Goal: Transaction & Acquisition: Book appointment/travel/reservation

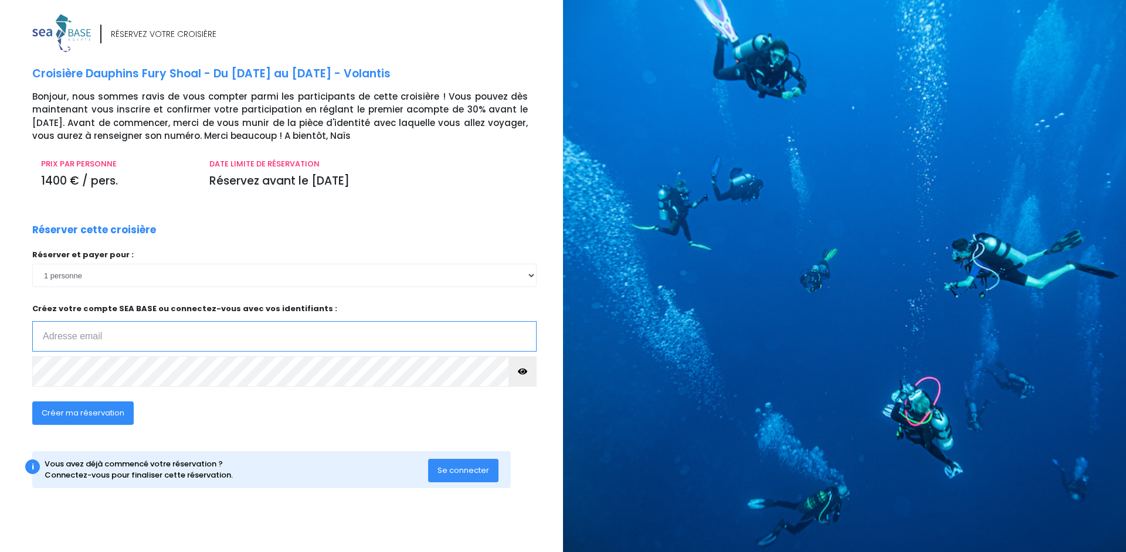
type input "dominique.colly@gmail.com"
click at [137, 285] on select "1 personne 2 personnes 3 personnes 4 personnes 5 personnes" at bounding box center [284, 275] width 504 height 23
select select "2"
click at [32, 264] on select "1 personne 2 personnes 3 personnes 4 personnes 5 personnes" at bounding box center [284, 275] width 504 height 23
click at [72, 411] on span "Créer ma réservation" at bounding box center [83, 413] width 83 height 11
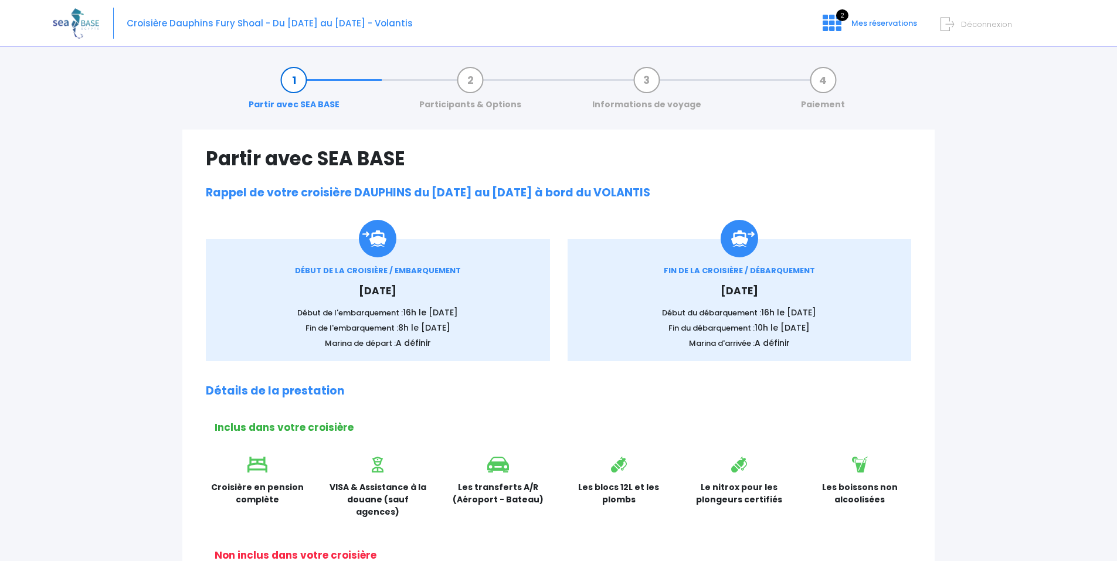
click at [1000, 169] on div "Partir avec SEA BASE Participants & Options Informations de voyage Paiement Par…" at bounding box center [558, 570] width 1011 height 1030
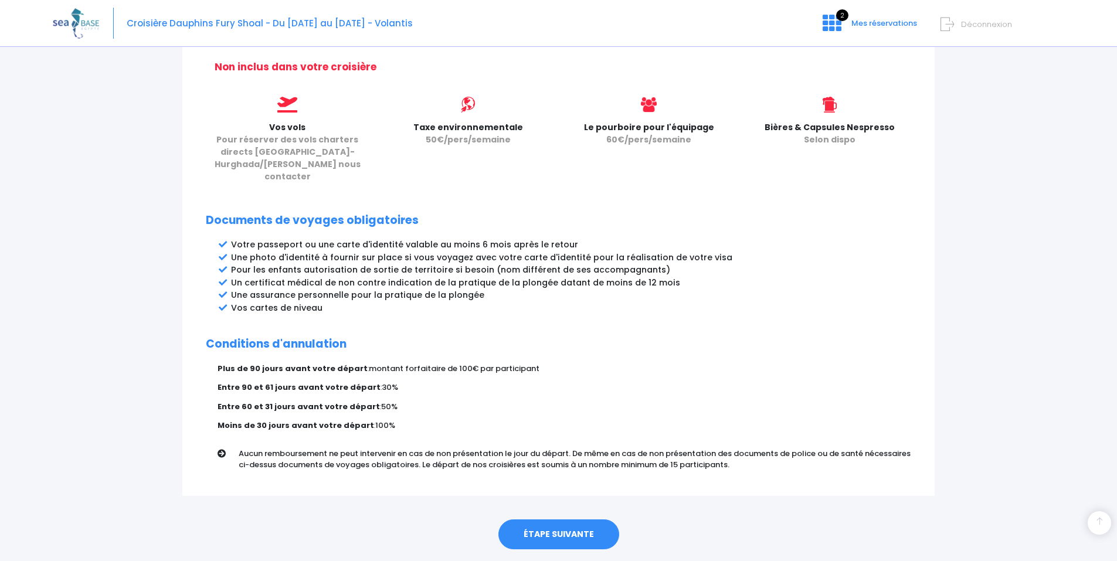
scroll to position [499, 0]
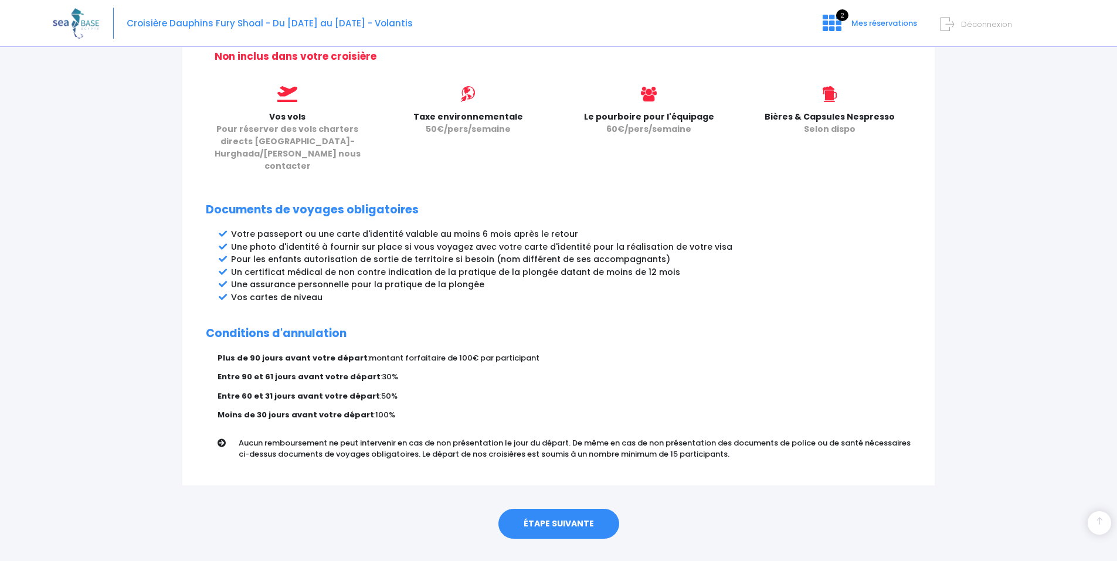
click at [561, 509] on link "ÉTAPE SUIVANTE" at bounding box center [558, 524] width 121 height 30
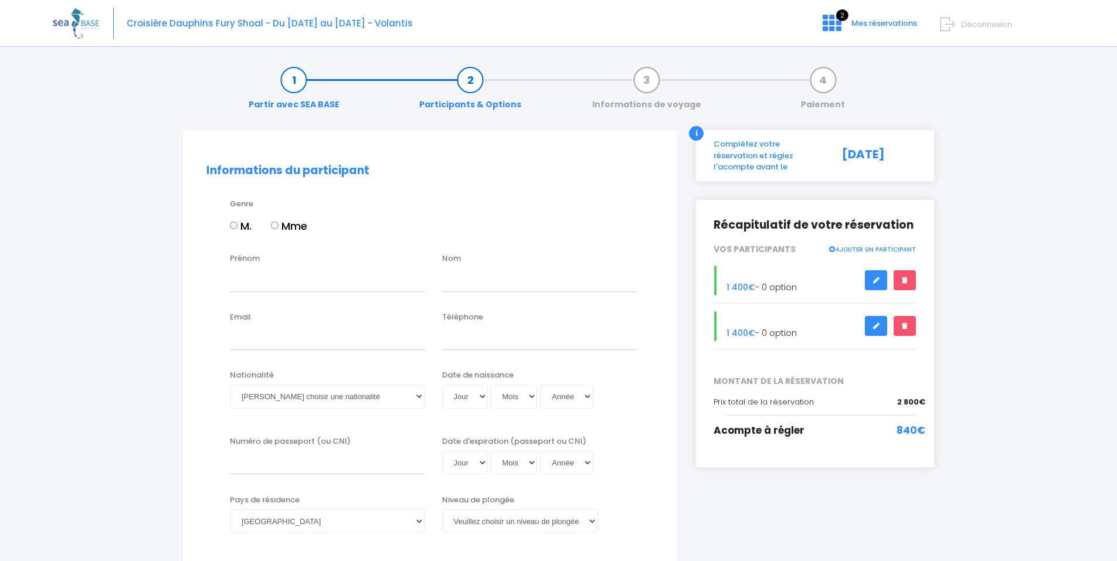
click at [233, 228] on input "M." at bounding box center [234, 226] width 8 height 8
radio input "true"
click at [250, 280] on input "Prénom" at bounding box center [327, 279] width 195 height 23
type input "Dominique"
type input "Colly"
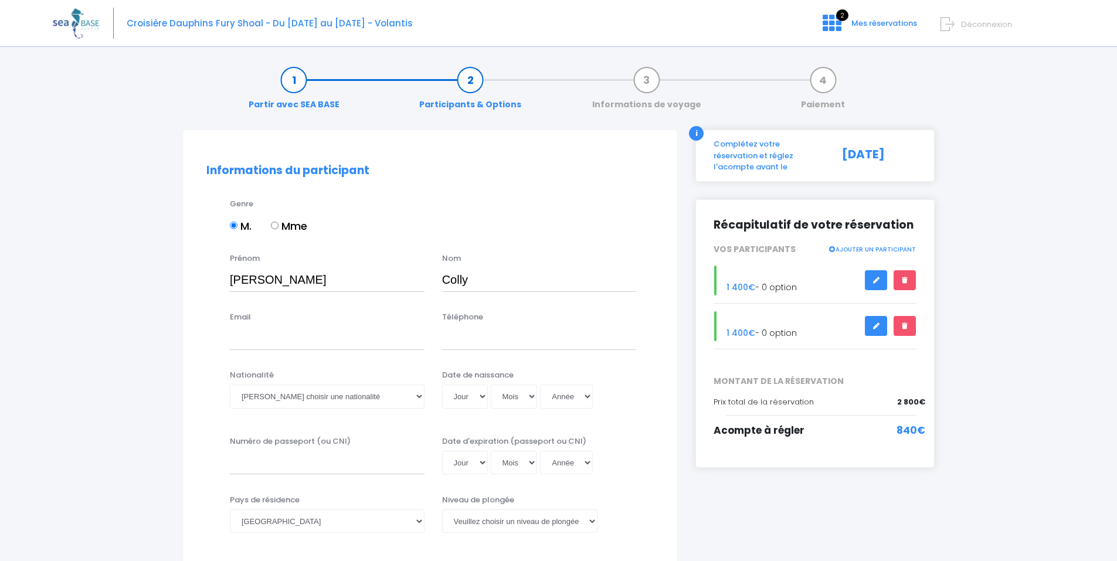
type input "[PERSON_NAME][EMAIL_ADDRESS][DOMAIN_NAME]"
type input "0615557561"
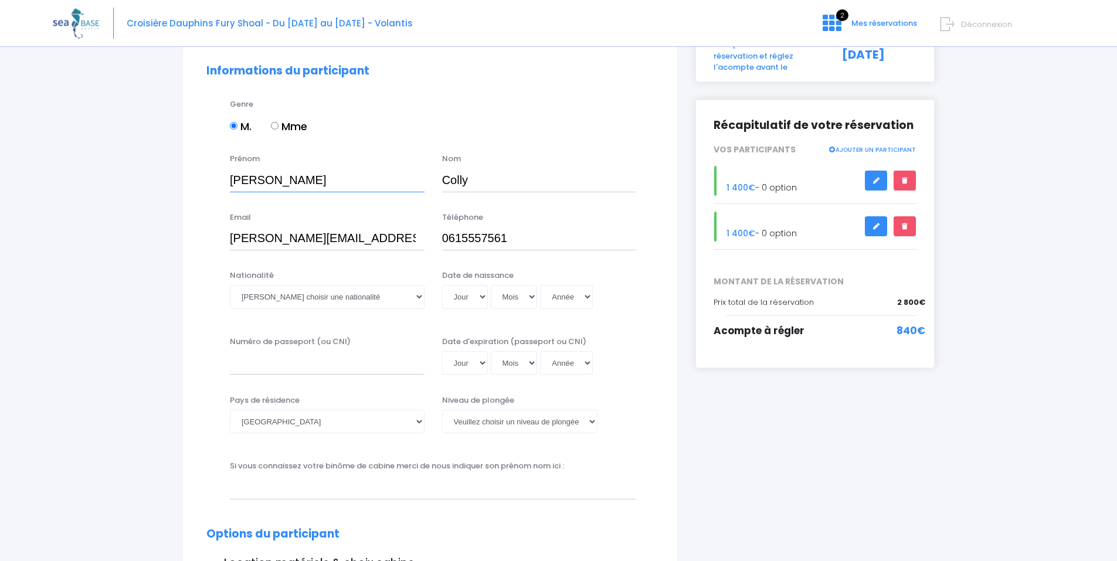
scroll to position [117, 0]
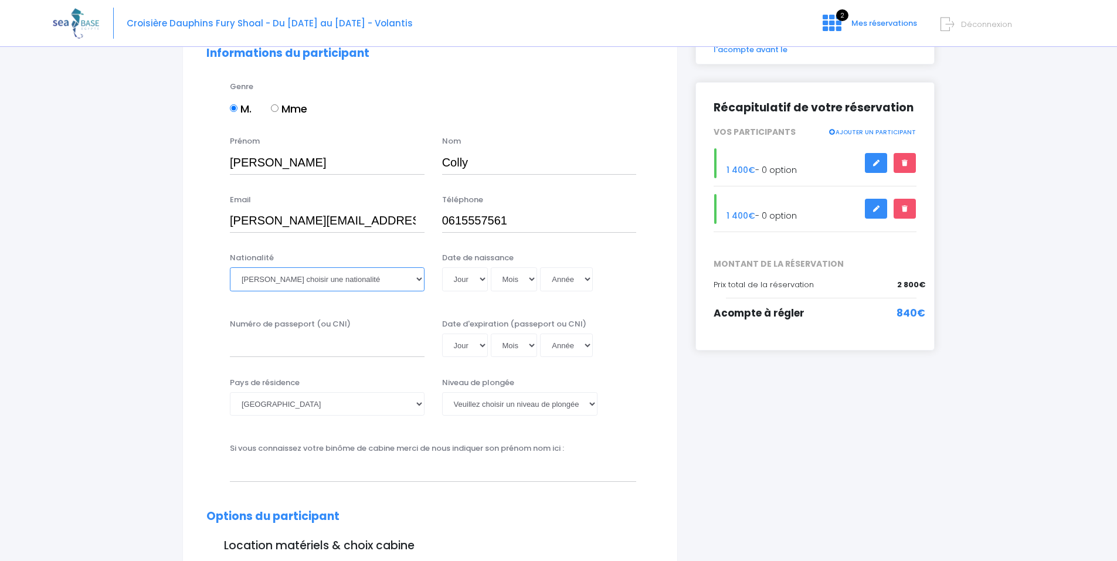
click at [305, 276] on select "Veuillez choisir une nationalité Afghane Albanaise Algerienne Allemande America…" at bounding box center [327, 278] width 195 height 23
select select "Française"
click at [230, 267] on select "Veuillez choisir une nationalité Afghane Albanaise Algerienne Allemande America…" at bounding box center [327, 278] width 195 height 23
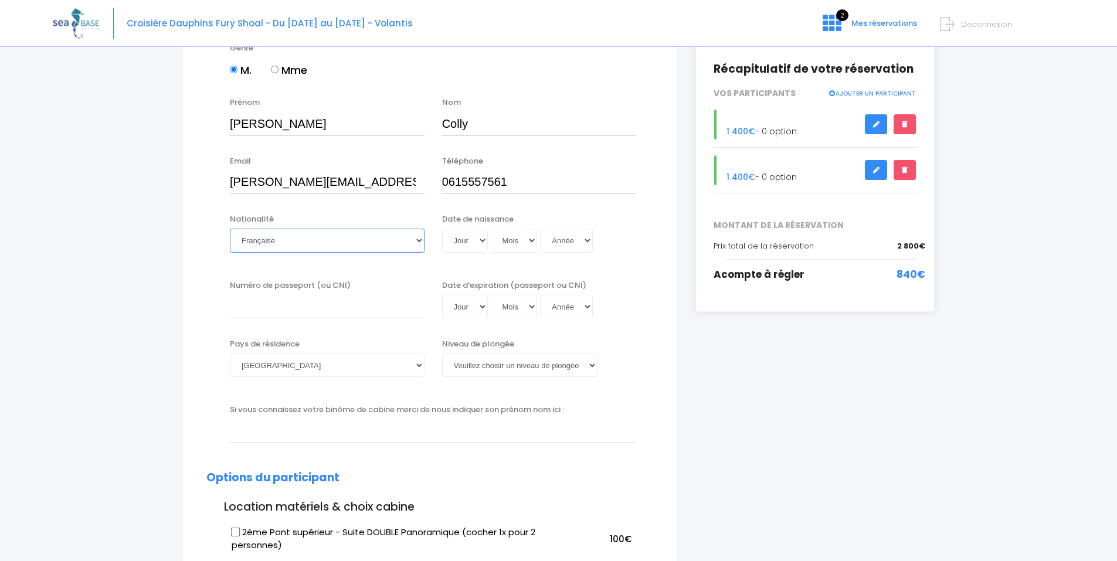
scroll to position [176, 0]
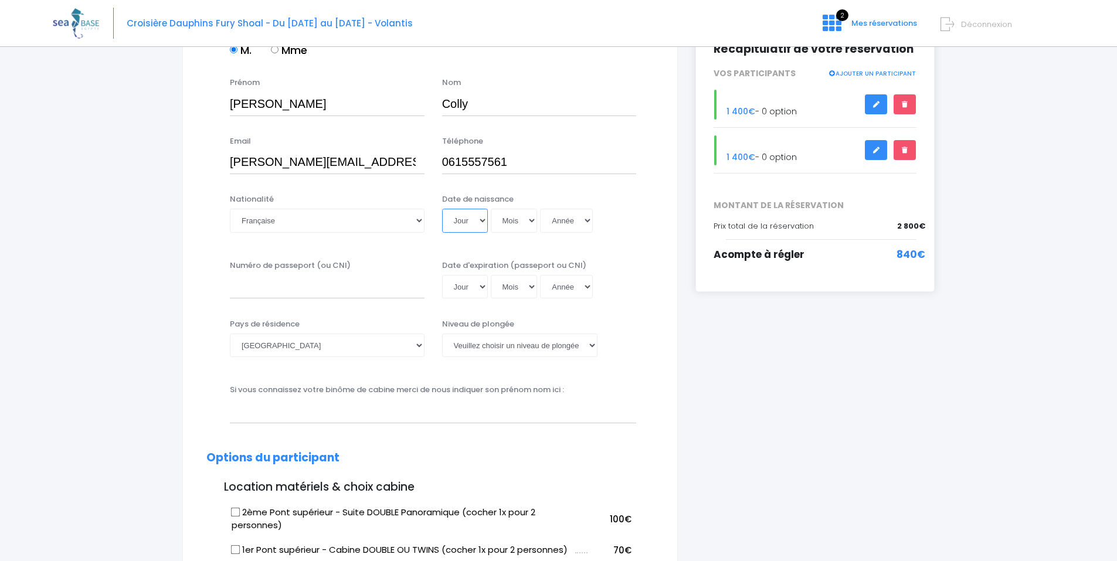
click at [468, 225] on select "Jour 01 02 03 04 05 06 07 08 09 10 11 12 13 14 15 16 17 18 19 20 21 22 23 24 25…" at bounding box center [465, 220] width 46 height 23
select select "14"
click at [442, 209] on select "Jour 01 02 03 04 05 06 07 08 09 10 11 12 13 14 15 16 17 18 19 20 21 22 23 24 25…" at bounding box center [465, 220] width 46 height 23
click at [508, 221] on select "Mois 01 02 03 04 05 06 07 08 09 10 11 12" at bounding box center [514, 220] width 47 height 23
select select "08"
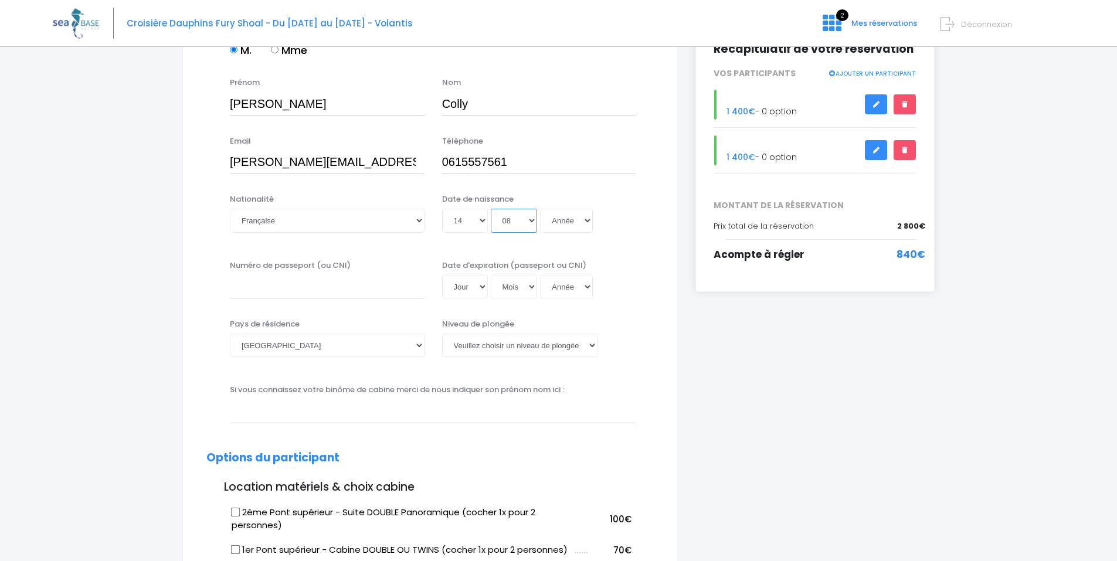
click at [491, 209] on select "Mois 01 02 03 04 05 06 07 08 09 10 11 12" at bounding box center [514, 220] width 47 height 23
click at [548, 216] on select "Année 2045 2044 2043 2042 2041 2040 2039 2038 2037 2036 2035 2034 2033 2032 203…" at bounding box center [566, 220] width 53 height 23
select select "1973"
click at [540, 209] on select "Année 2045 2044 2043 2042 2041 2040 2039 2038 2037 2036 2035 2034 2033 2032 203…" at bounding box center [566, 220] width 53 height 23
type input "1973-08-14"
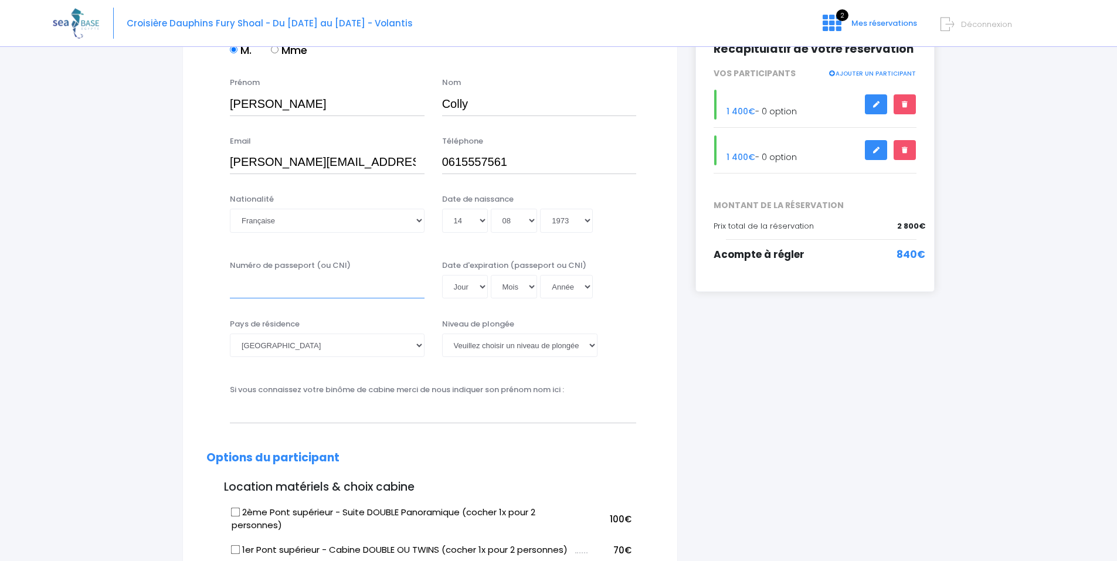
click at [272, 287] on input "Numéro de passeport (ou CNI)" at bounding box center [327, 286] width 195 height 23
click at [265, 286] on input "Numéro de passeport (ou CNI)" at bounding box center [327, 286] width 195 height 23
type input "22HC76869"
click at [480, 286] on select "Jour 01 02 03 04 05 06 07 08 09 10 11 12 13 14 15 16 17 18 19 20 21 22 23 24 25…" at bounding box center [465, 286] width 46 height 23
select select "02"
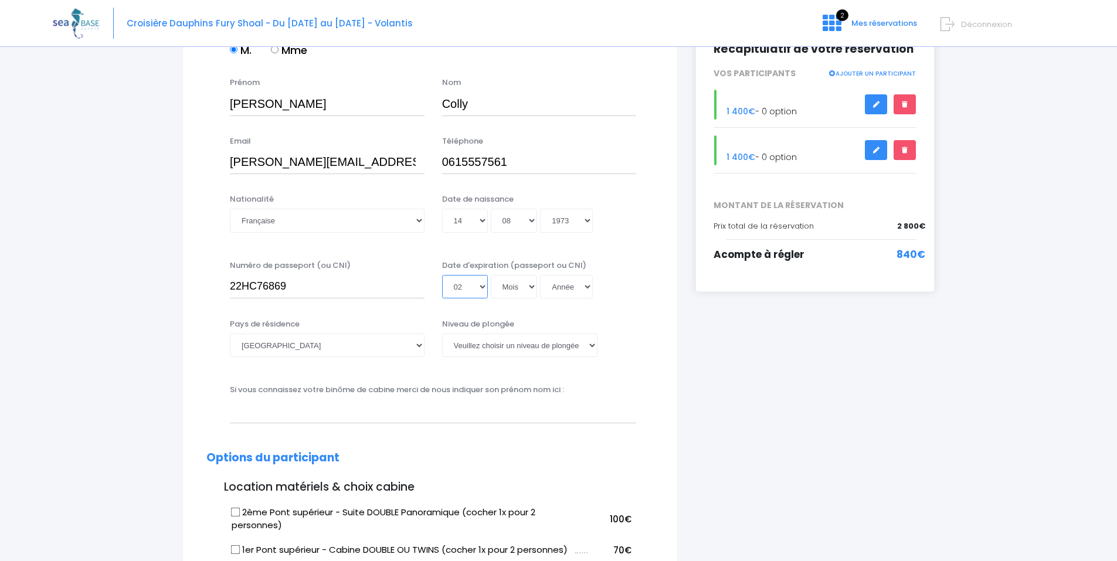
click at [442, 275] on select "Jour 01 02 03 04 05 06 07 08 09 10 11 12 13 14 15 16 17 18 19 20 21 22 23 24 25…" at bounding box center [465, 286] width 46 height 23
click at [522, 280] on select "Mois 01 02 03 04 05 06 07 08 09 10 11 12" at bounding box center [514, 286] width 47 height 23
select select "10"
click at [491, 275] on select "Mois 01 02 03 04 05 06 07 08 09 10 11 12" at bounding box center [514, 286] width 47 height 23
click at [574, 287] on select "Année 2045 2044 2043 2042 2041 2040 2039 2038 2037 2036 2035 2034 2033 2032 203…" at bounding box center [566, 286] width 53 height 23
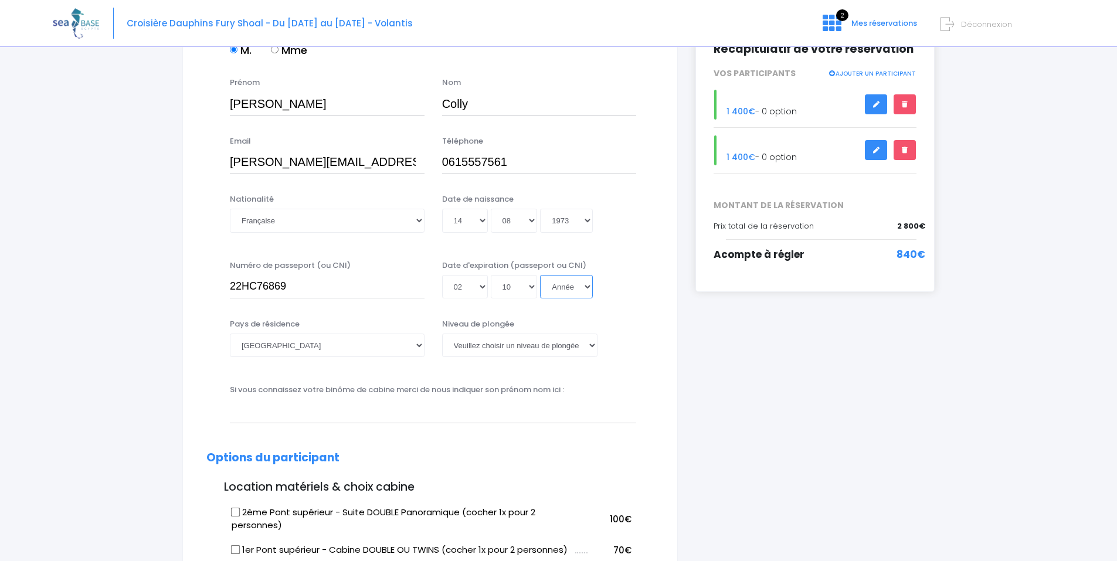
select select "2032"
click at [540, 275] on select "Année 2045 2044 2043 2042 2041 2040 2039 2038 2037 2036 2035 2034 2033 2032 203…" at bounding box center [566, 286] width 53 height 23
type input "2032-10-02"
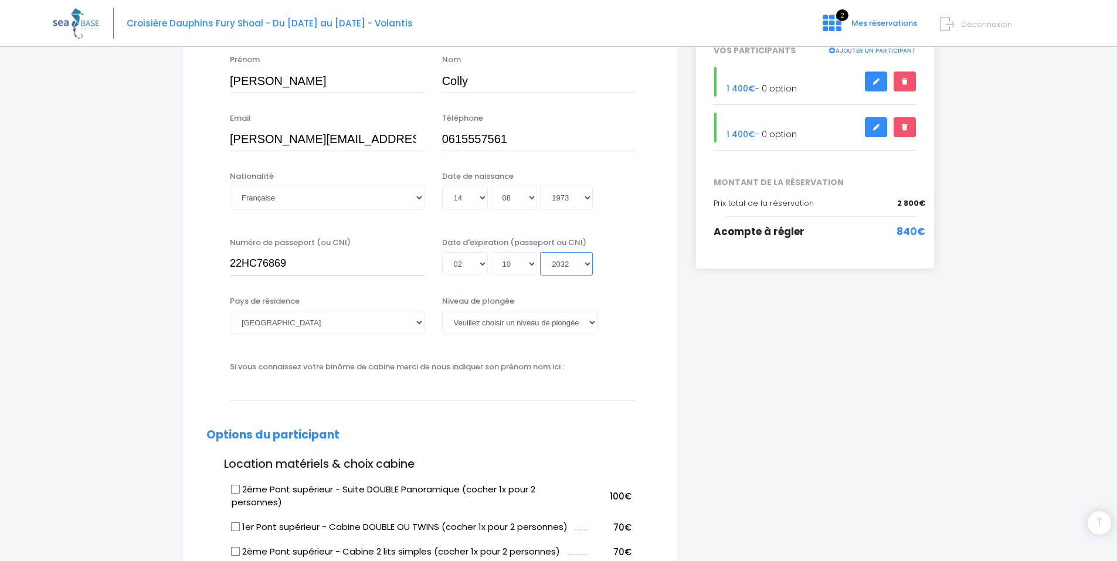
scroll to position [235, 0]
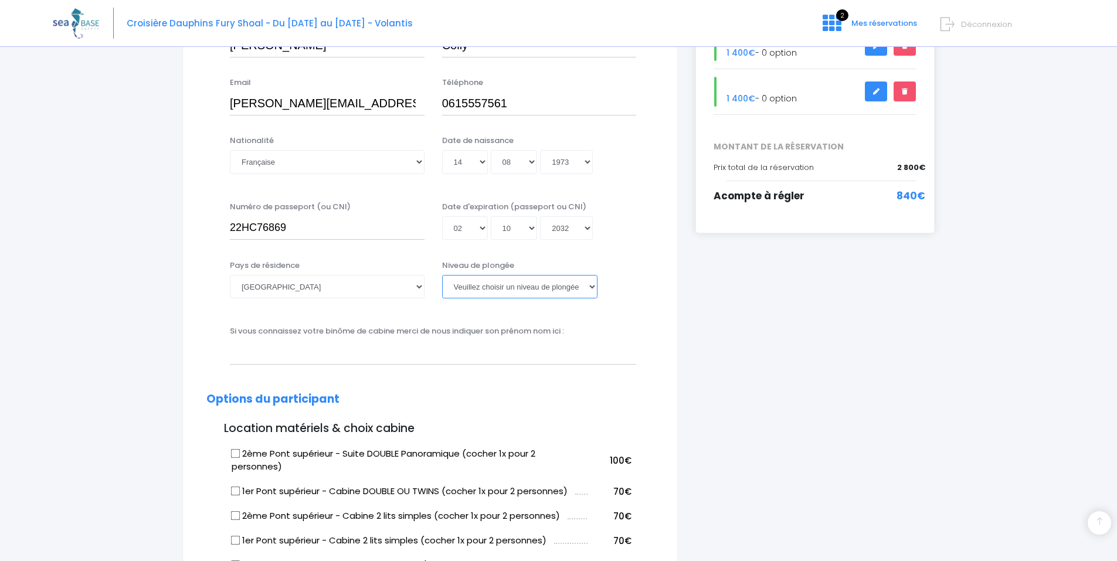
click at [526, 291] on select "Veuillez choisir un niveau de plongée Non plongeur Junior OW diver Adventure OW…" at bounding box center [519, 286] width 155 height 23
click at [325, 299] on div "Pays de résidence Afghanistan Afrique du Sud Albanie Algérie Allemagne Andorre …" at bounding box center [327, 283] width 212 height 46
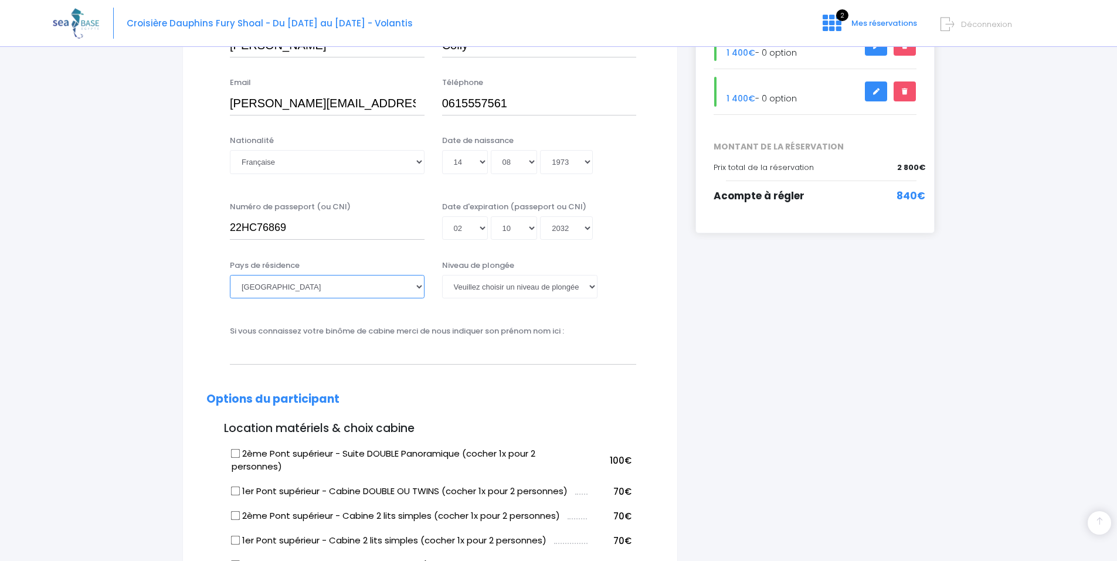
click at [319, 290] on select "Afghanistan Afrique du Sud Albanie Algérie Allemagne Andorre Angola Anguilla An…" at bounding box center [327, 286] width 195 height 23
select select "Allemagne"
click at [230, 275] on select "Afghanistan Afrique du Sud Albanie Algérie Allemagne Andorre Angola Anguilla An…" at bounding box center [327, 286] width 195 height 23
click at [498, 288] on select "Veuillez choisir un niveau de plongée Non plongeur Junior OW diver Adventure OW…" at bounding box center [519, 286] width 155 height 23
select select "N3"
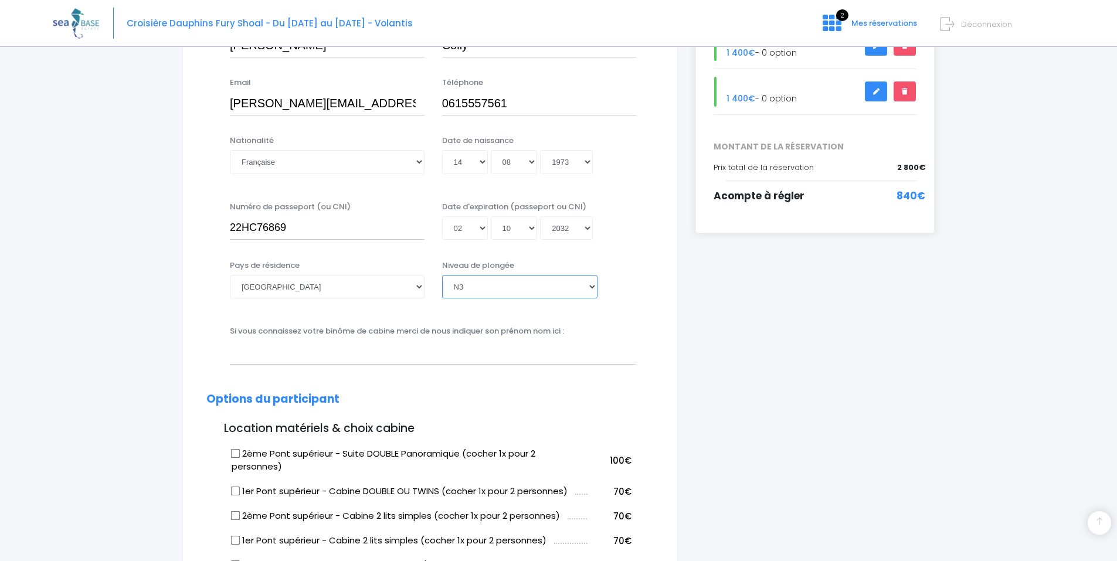
click at [442, 275] on select "Veuillez choisir un niveau de plongée Non plongeur Junior OW diver Adventure OW…" at bounding box center [519, 286] width 155 height 23
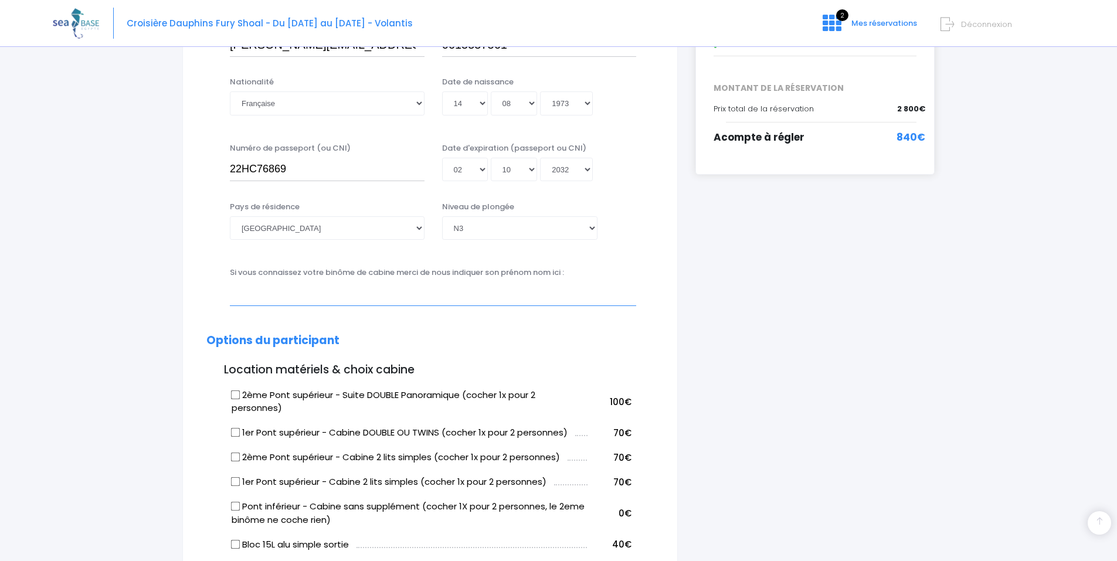
click at [328, 300] on input "text" at bounding box center [433, 293] width 406 height 23
type input "[PERSON_NAME]"
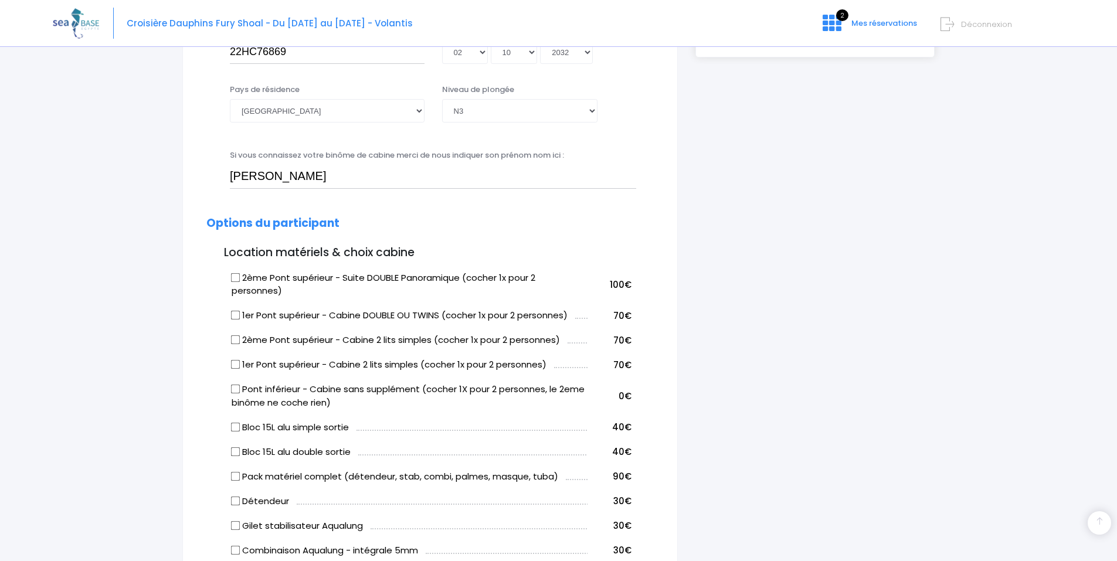
scroll to position [528, 0]
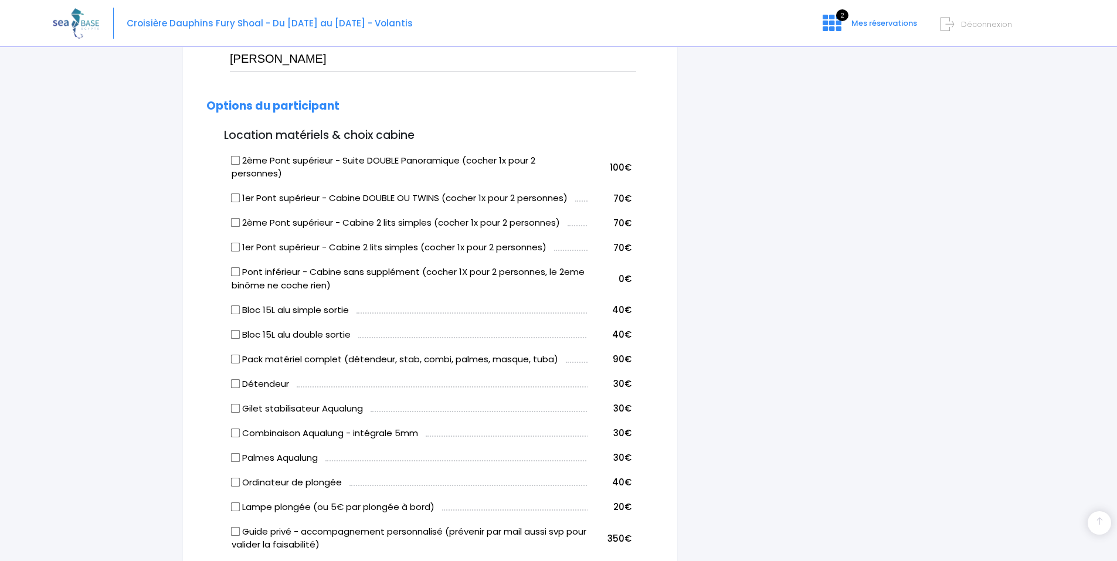
click at [231, 160] on input "2ème Pont supérieur - Suite DOUBLE Panoramique (cocher 1x pour 2 personnes)" at bounding box center [235, 159] width 9 height 9
checkbox input "true"
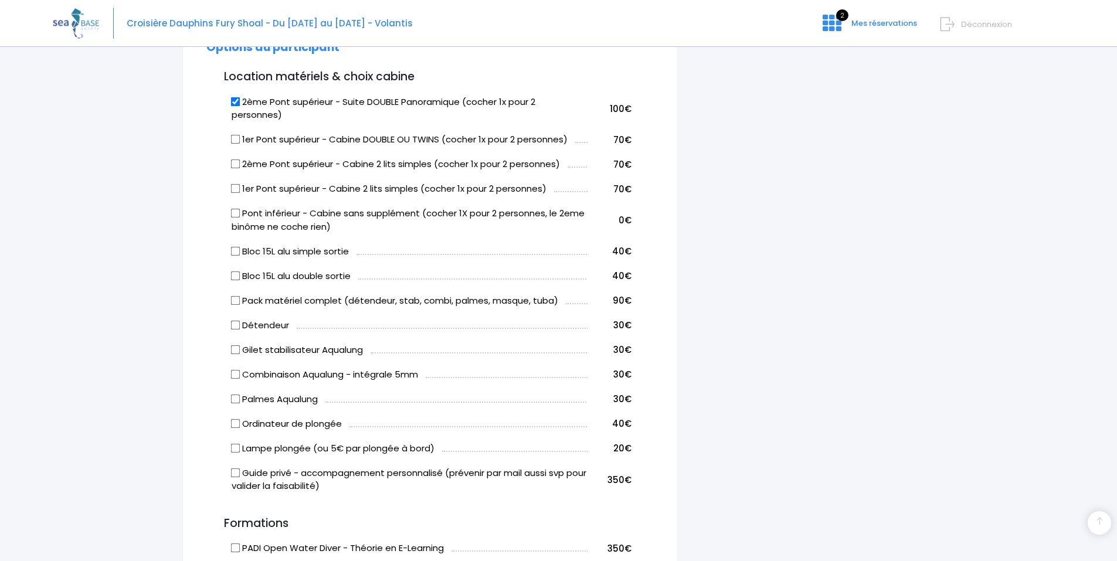
click at [235, 249] on input "Bloc 15L alu simple sortie" at bounding box center [235, 250] width 9 height 9
click at [232, 249] on input "Bloc 15L alu simple sortie" at bounding box center [235, 250] width 9 height 9
click at [237, 251] on input "Bloc 15L alu simple sortie" at bounding box center [235, 250] width 9 height 9
click at [232, 251] on input "Bloc 15L alu simple sortie" at bounding box center [235, 250] width 9 height 9
checkbox input "false"
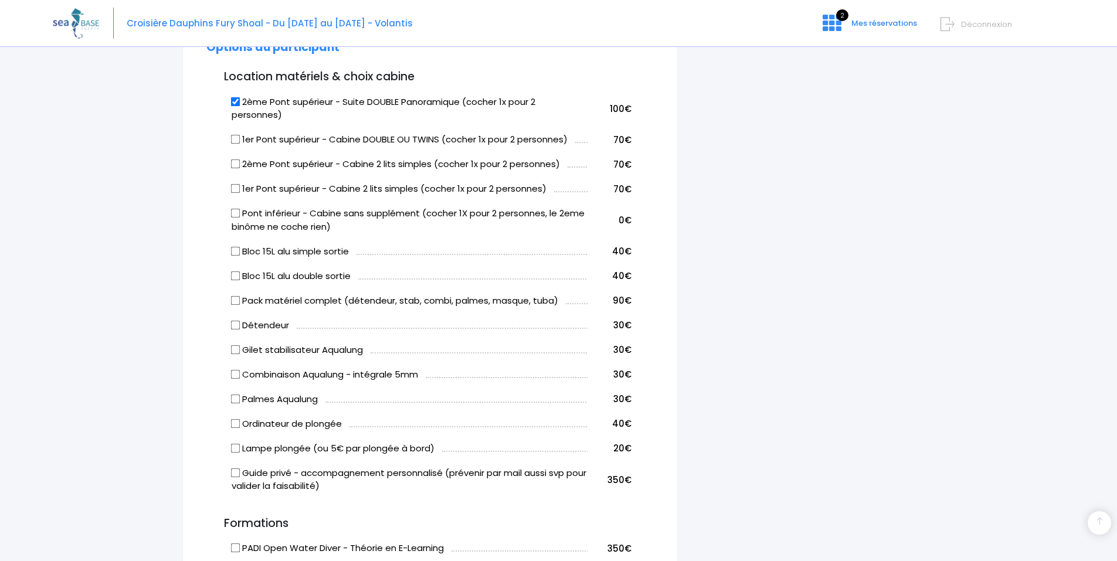
click at [235, 276] on input "Bloc 15L alu double sortie" at bounding box center [235, 275] width 9 height 9
checkbox input "true"
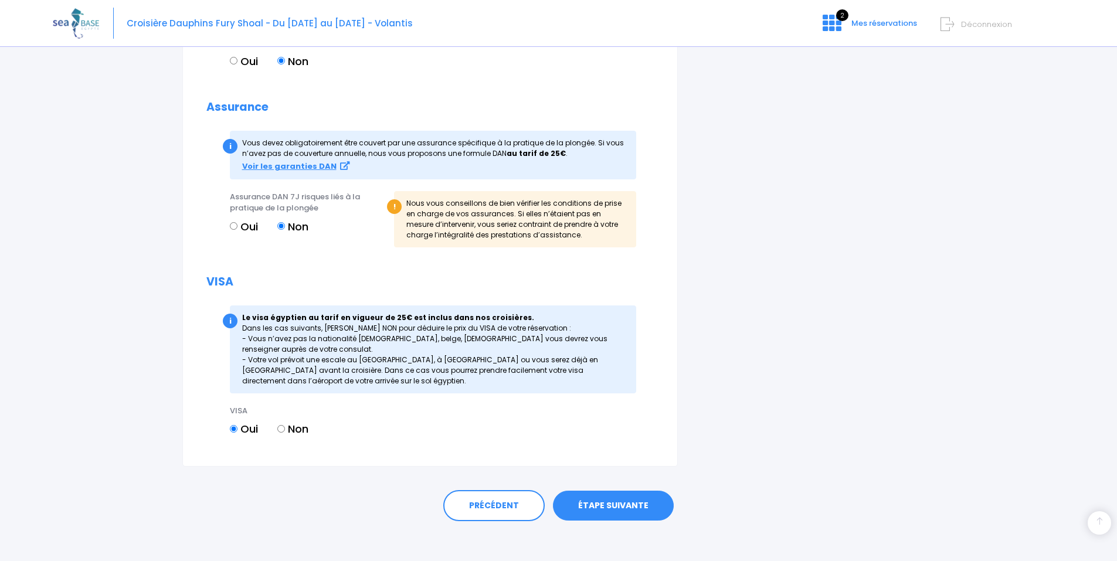
scroll to position [1297, 0]
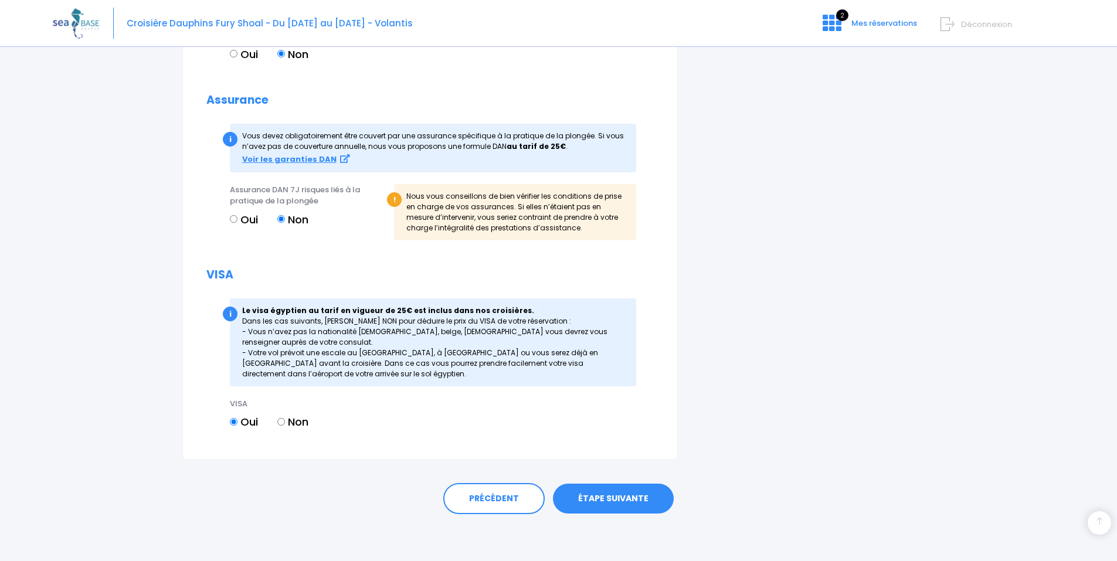
click at [631, 499] on link "ÉTAPE SUIVANTE" at bounding box center [613, 499] width 121 height 30
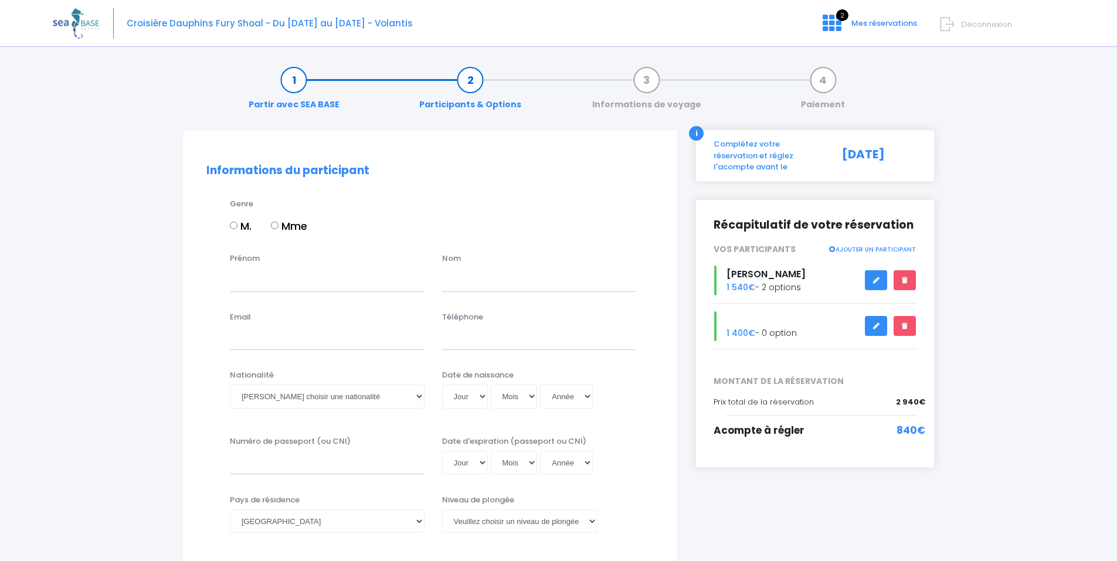
click at [277, 228] on input "Mme" at bounding box center [275, 226] width 8 height 8
radio input "true"
click at [264, 284] on input "Prénom" at bounding box center [327, 279] width 195 height 23
type input "Julie"
type input "Eschemann"
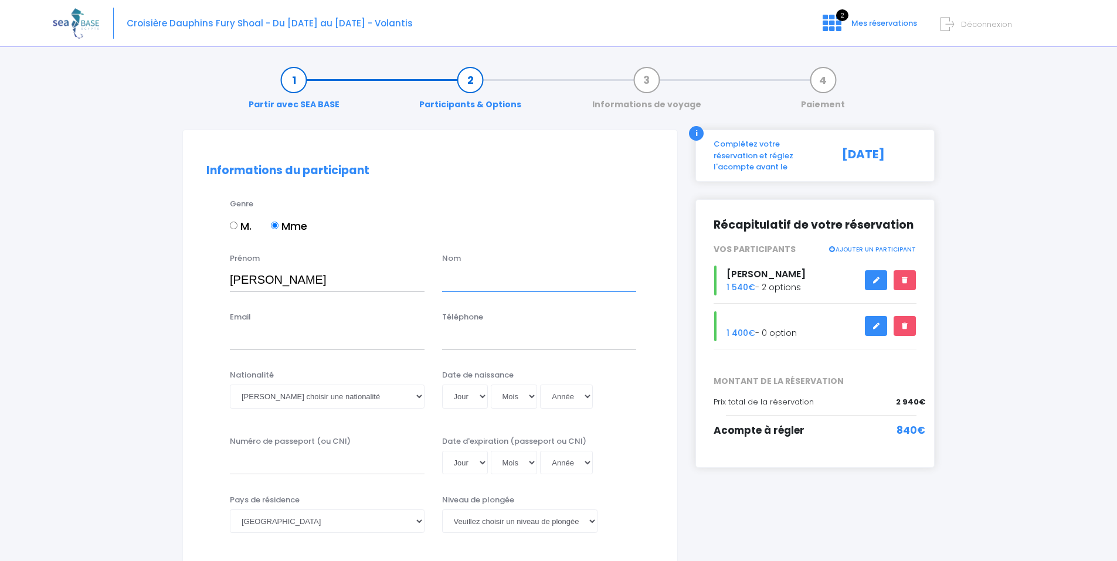
type input "dominique.colly@gmail.com"
type input "0601742611"
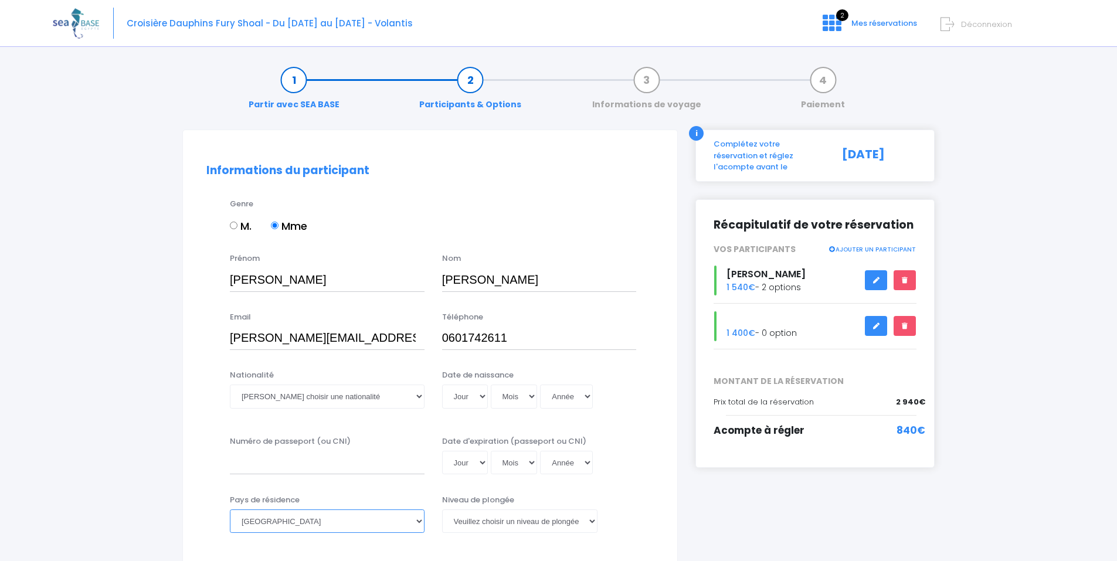
select select "Allemagne"
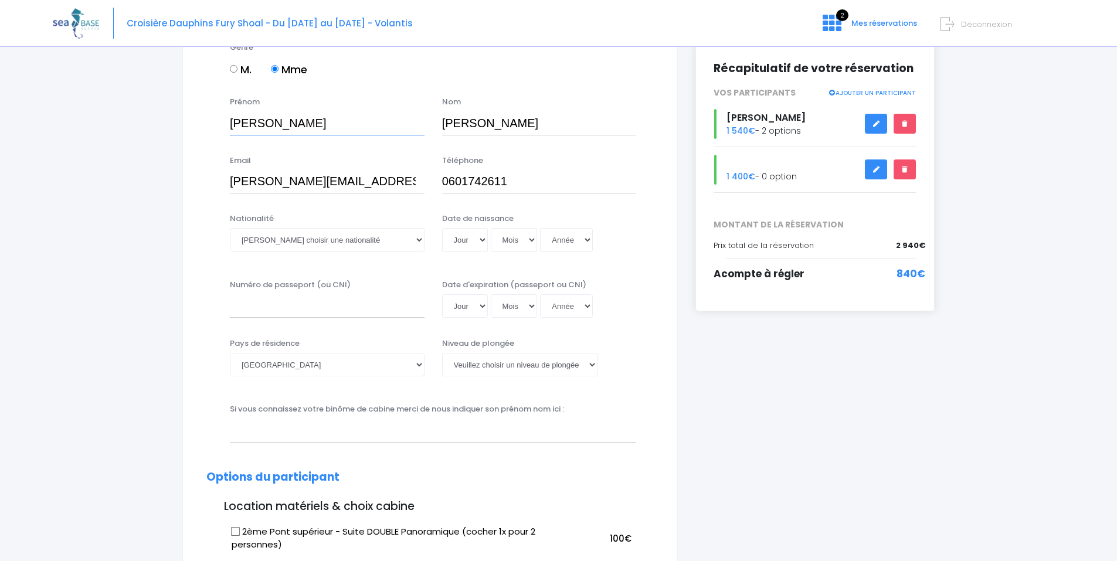
scroll to position [176, 0]
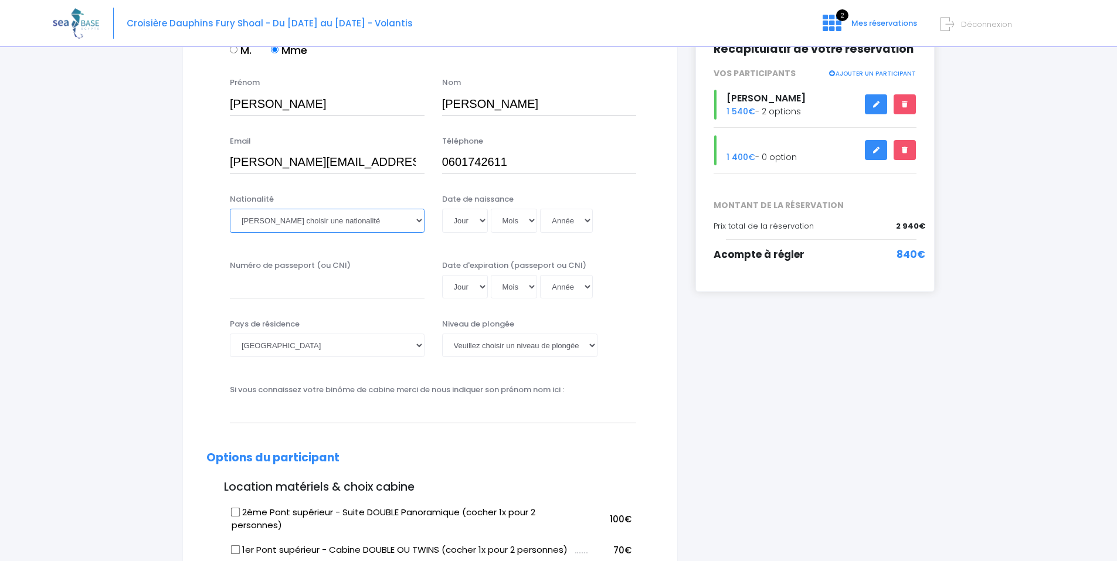
click at [272, 220] on select "Veuillez choisir une nationalité Afghane Albanaise Algerienne Allemande America…" at bounding box center [327, 220] width 195 height 23
select select "Allemande"
click at [230, 209] on select "Veuillez choisir une nationalité Afghane Albanaise Algerienne Allemande America…" at bounding box center [327, 220] width 195 height 23
click at [315, 285] on input "Numéro de passeport (ou CNI)" at bounding box center [327, 286] width 195 height 23
type input "C96JZ16KY"
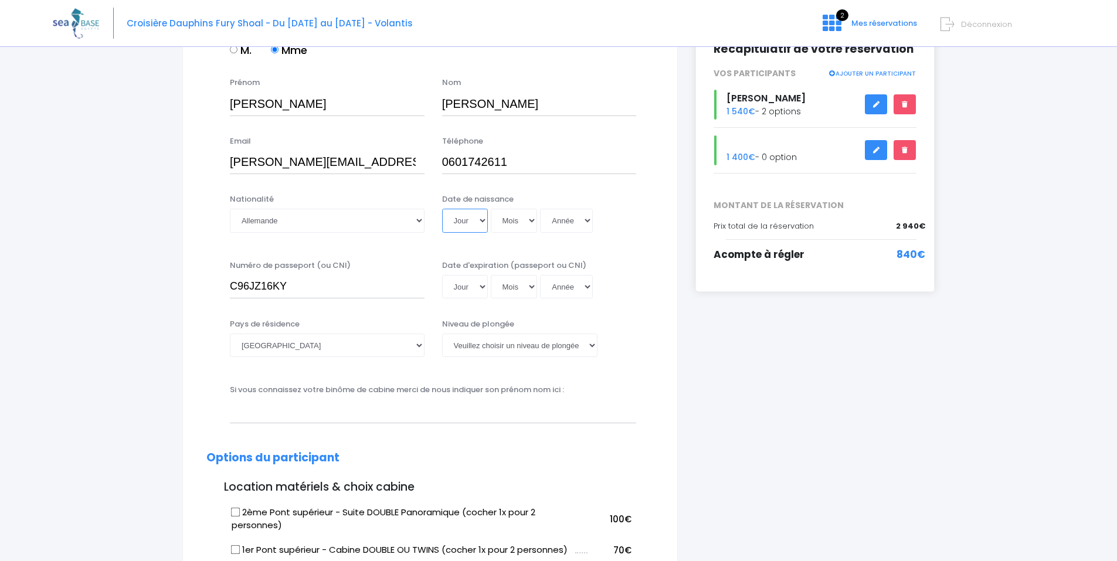
click at [481, 223] on select "Jour 01 02 03 04 05 06 07 08 09 10 11 12 13 14 15 16 17 18 19 20 21 22 23 24 25…" at bounding box center [465, 220] width 46 height 23
select select "28"
click at [442, 209] on select "Jour 01 02 03 04 05 06 07 08 09 10 11 12 13 14 15 16 17 18 19 20 21 22 23 24 25…" at bounding box center [465, 220] width 46 height 23
click at [526, 222] on select "Mois 01 02 03 04 05 06 07 08 09 10 11 12" at bounding box center [514, 220] width 47 height 23
select select "02"
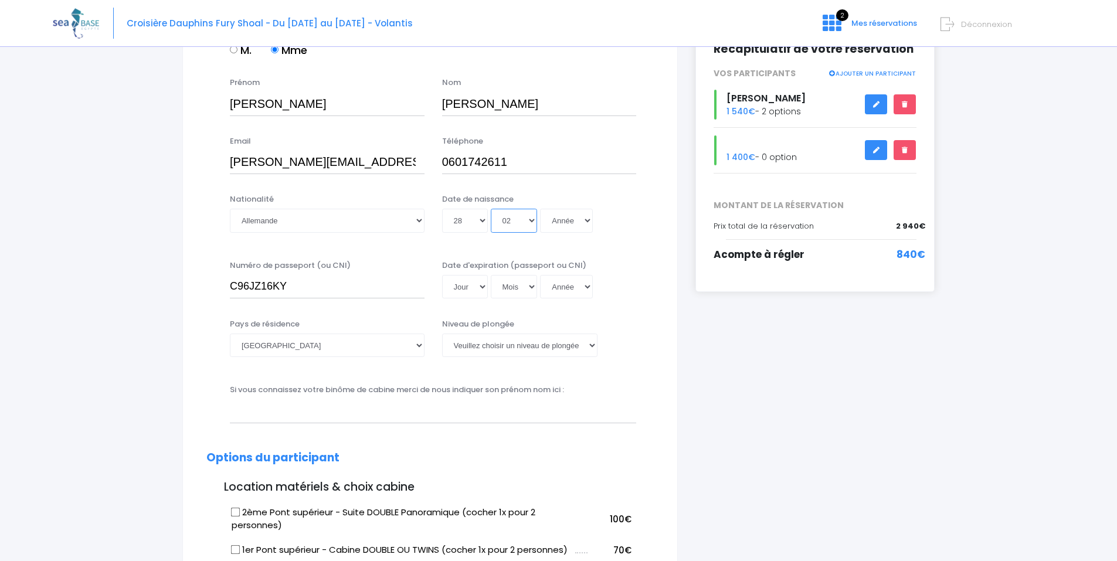
click at [491, 209] on select "Mois 01 02 03 04 05 06 07 08 09 10 11 12" at bounding box center [514, 220] width 47 height 23
click at [576, 223] on select "Année 2045 2044 2043 2042 2041 2040 2039 2038 2037 2036 2035 2034 2033 2032 203…" at bounding box center [566, 220] width 53 height 23
select select "1978"
click at [540, 209] on select "Année 2045 2044 2043 2042 2041 2040 2039 2038 2037 2036 2035 2034 2033 2032 203…" at bounding box center [566, 220] width 53 height 23
type input "1978-02-28"
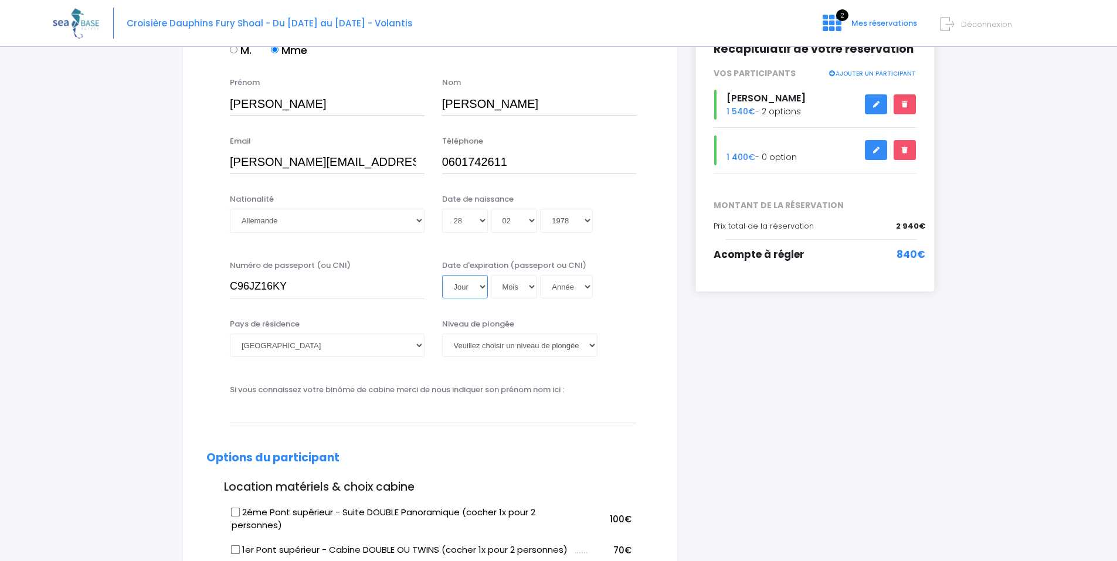
click at [482, 290] on select "Jour 01 02 03 04 05 06 07 08 09 10 11 12 13 14 15 16 17 18 19 20 21 22 23 24 25…" at bounding box center [465, 286] width 46 height 23
select select "19"
click at [442, 275] on select "Jour 01 02 03 04 05 06 07 08 09 10 11 12 13 14 15 16 17 18 19 20 21 22 23 24 25…" at bounding box center [465, 286] width 46 height 23
click at [529, 288] on select "Mois 01 02 03 04 05 06 07 08 09 10 11 12" at bounding box center [514, 286] width 47 height 23
select select "02"
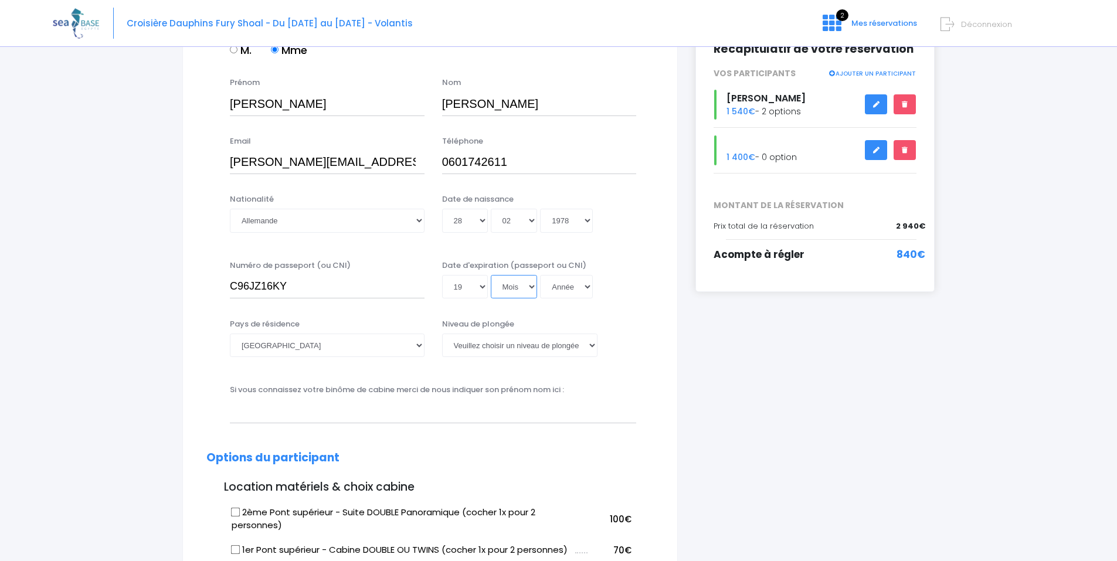
click at [491, 275] on select "Mois 01 02 03 04 05 06 07 08 09 10 11 12" at bounding box center [514, 286] width 47 height 23
click at [587, 286] on select "Année 2045 2044 2043 2042 2041 2040 2039 2038 2037 2036 2035 2034 2033 2032 203…" at bounding box center [566, 286] width 53 height 23
select select "2027"
click at [540, 275] on select "Année 2045 2044 2043 2042 2041 2040 2039 2038 2037 2036 2035 2034 2033 2032 203…" at bounding box center [566, 286] width 53 height 23
type input "2027-02-19"
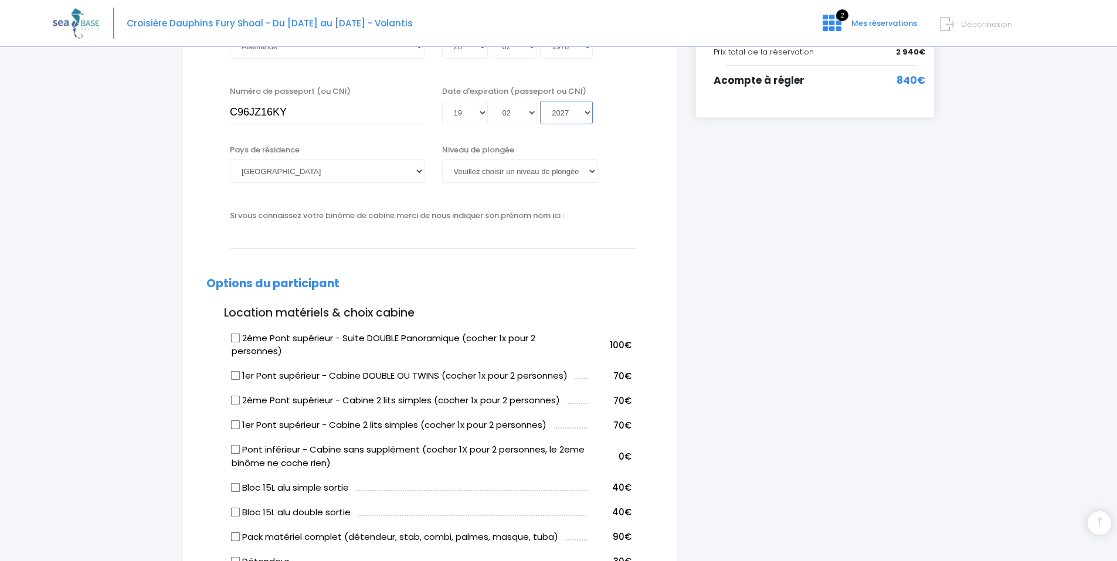
scroll to position [352, 0]
click at [518, 176] on select "Veuillez choisir un niveau de plongée Non plongeur Junior OW diver Adventure OW…" at bounding box center [519, 169] width 155 height 23
select select "N3"
click at [442, 158] on select "Veuillez choisir un niveau de plongée Non plongeur Junior OW diver Adventure OW…" at bounding box center [519, 169] width 155 height 23
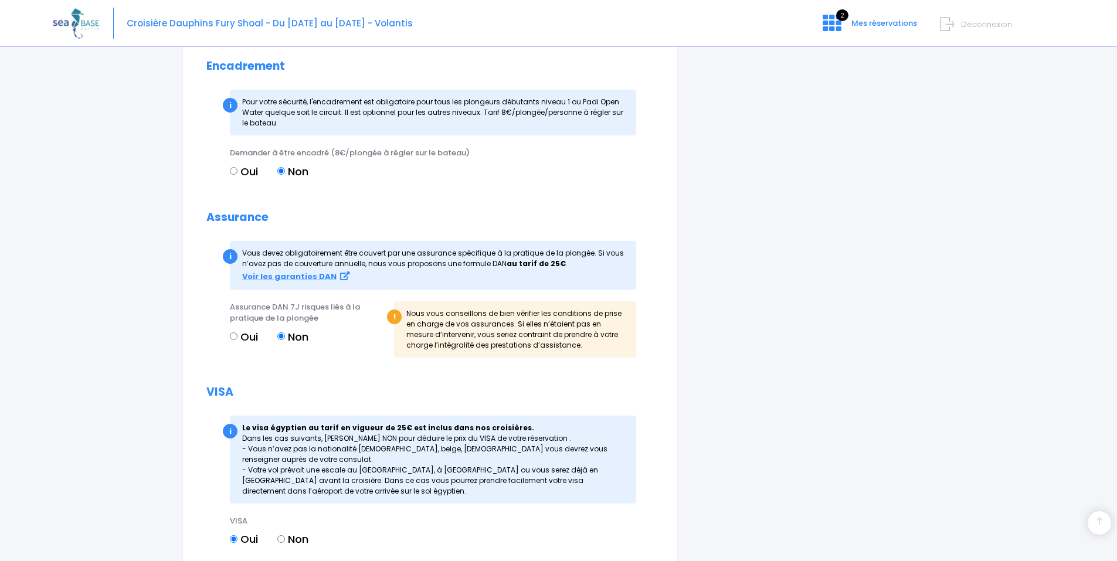
scroll to position [1297, 0]
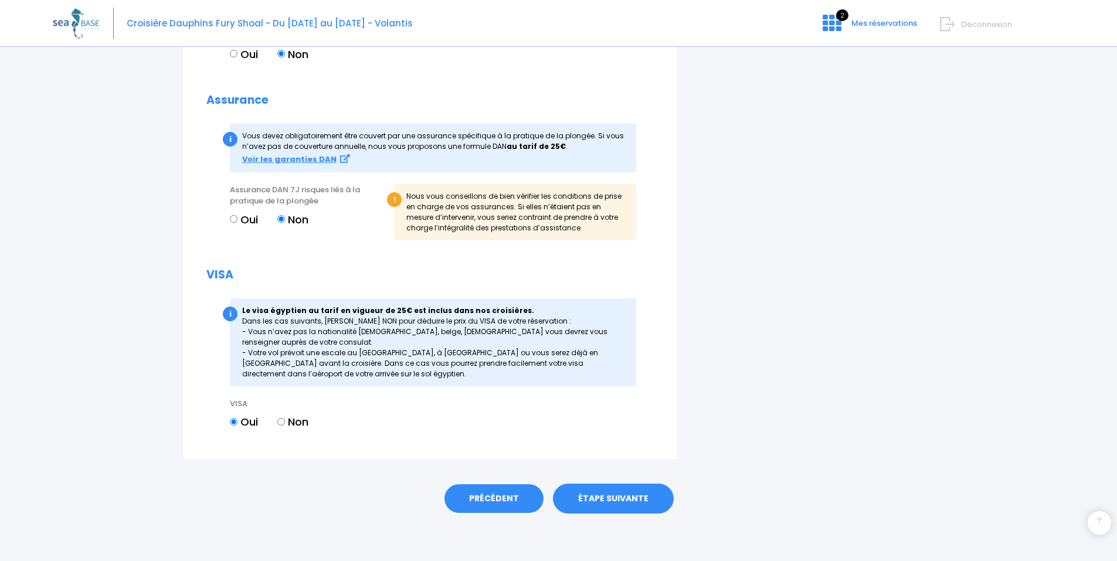
click at [478, 491] on link "PRÉCÉDENT" at bounding box center [493, 499] width 101 height 32
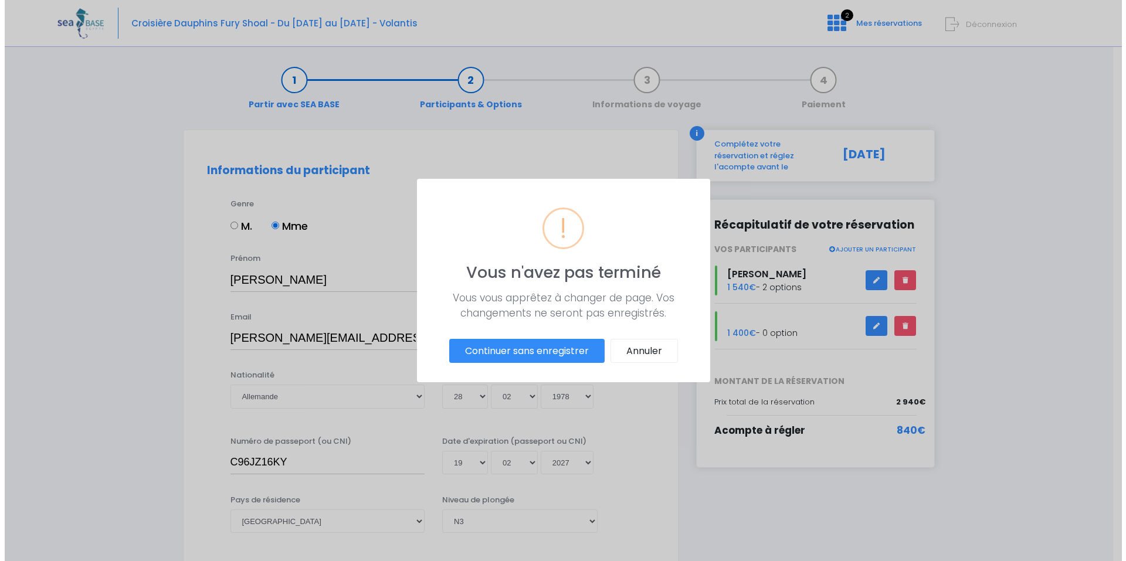
scroll to position [0, 0]
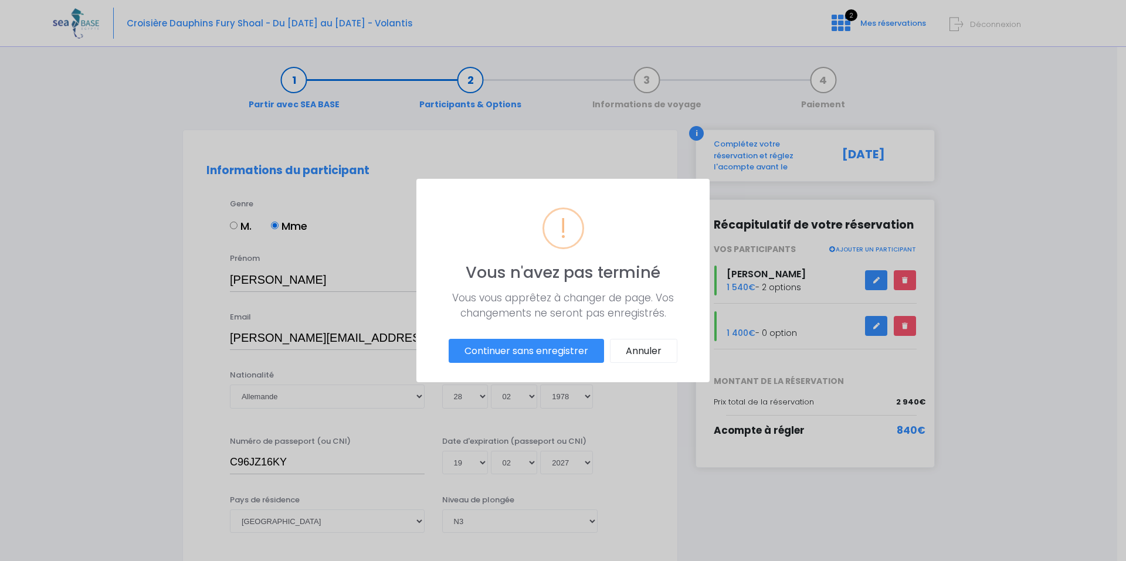
click at [560, 352] on button "Continuer sans enregistrer" at bounding box center [526, 351] width 155 height 25
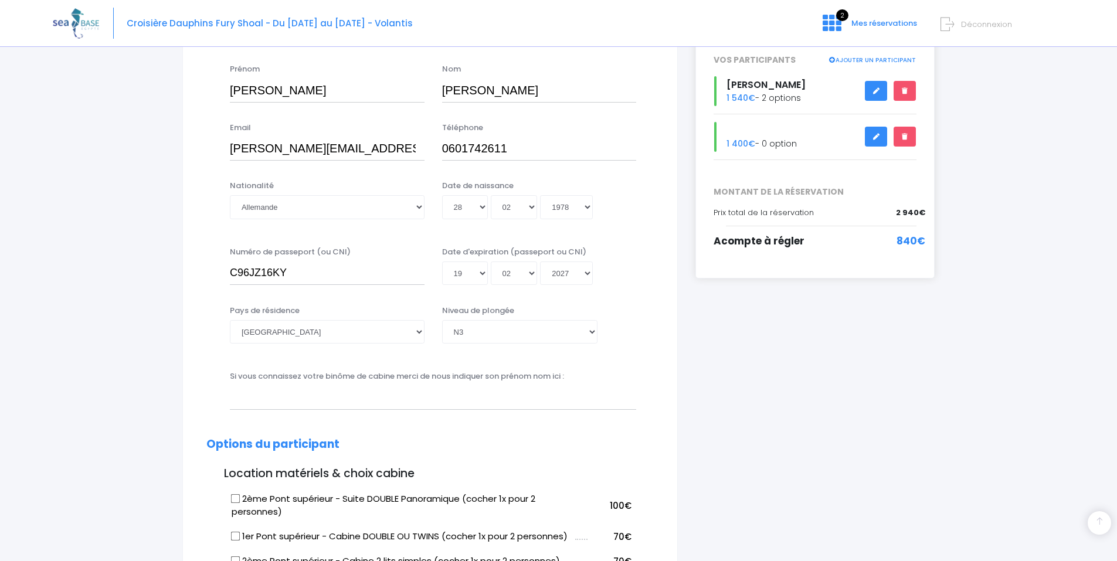
scroll to position [293, 0]
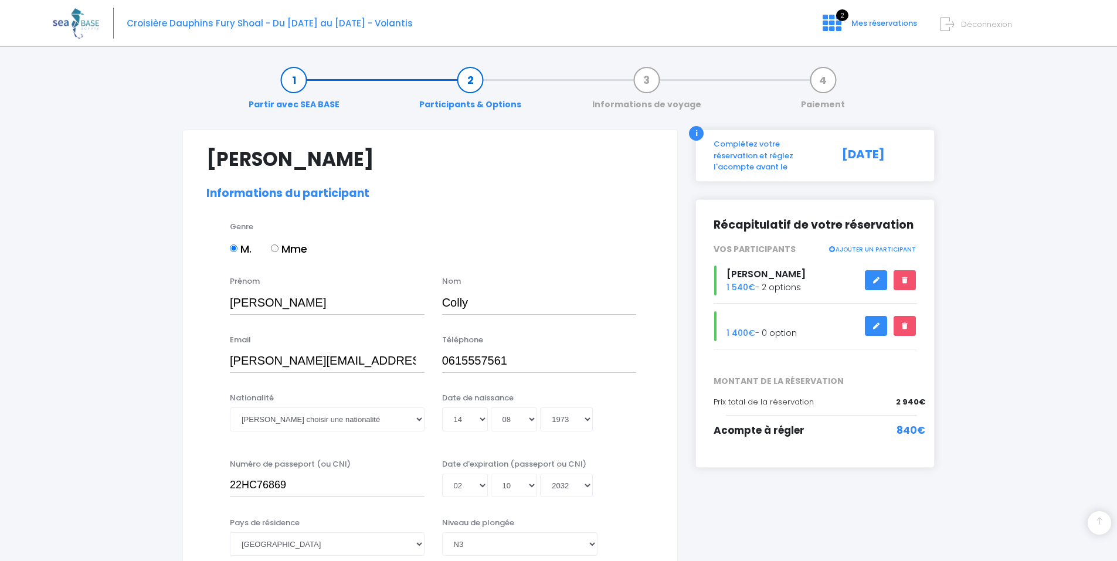
select select "[GEOGRAPHIC_DATA]"
select select "N3"
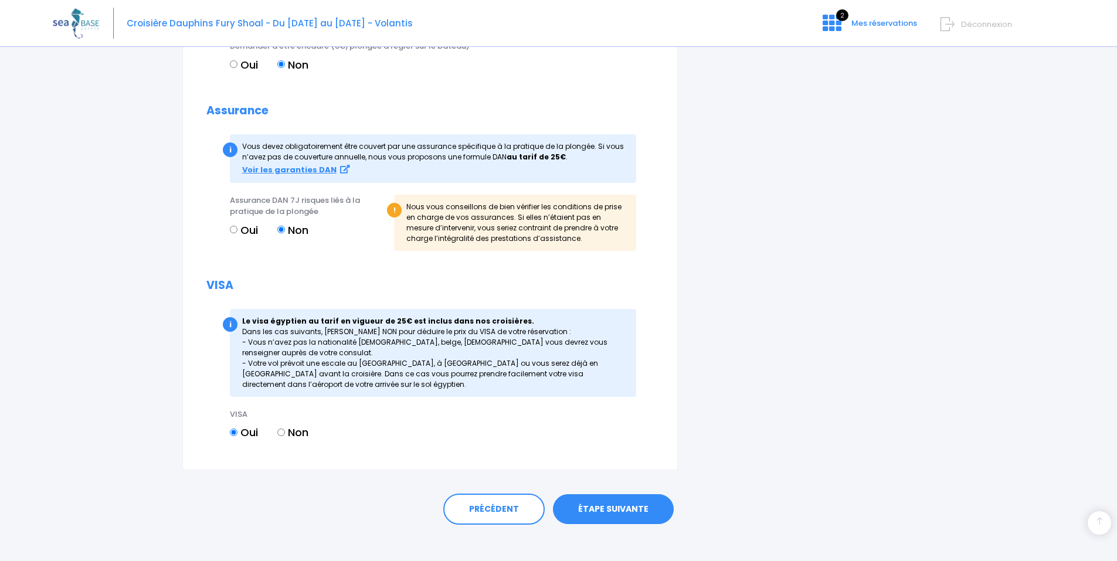
scroll to position [1320, 0]
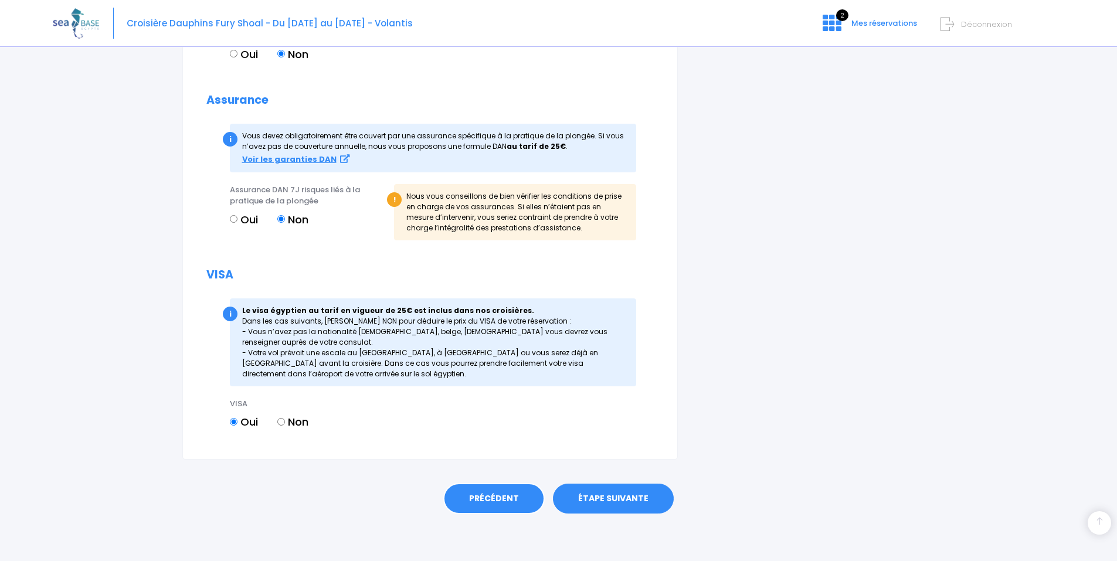
click at [475, 501] on link "PRÉCÉDENT" at bounding box center [493, 499] width 101 height 32
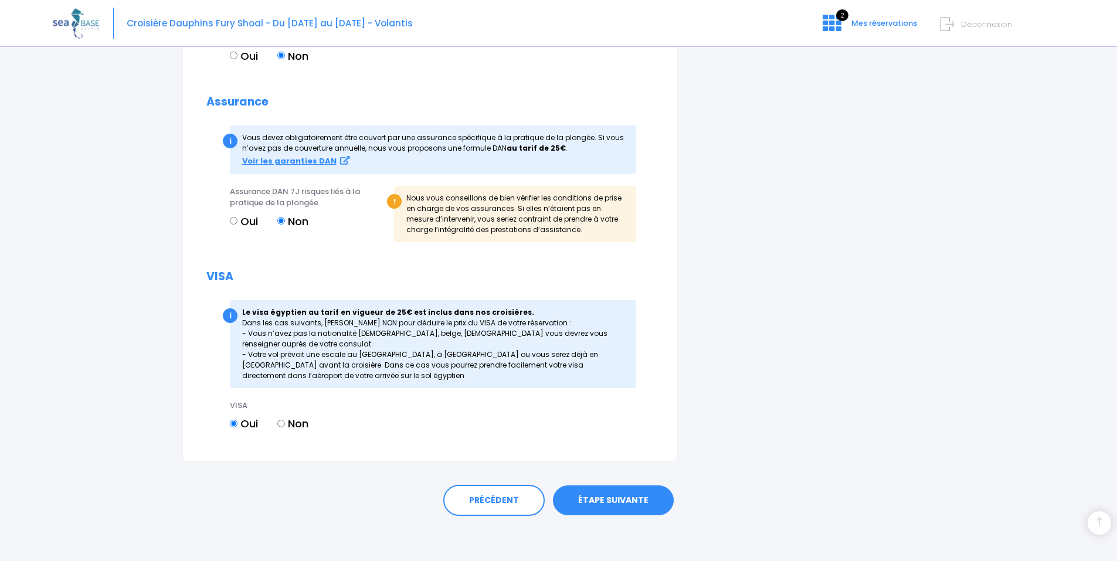
scroll to position [1297, 0]
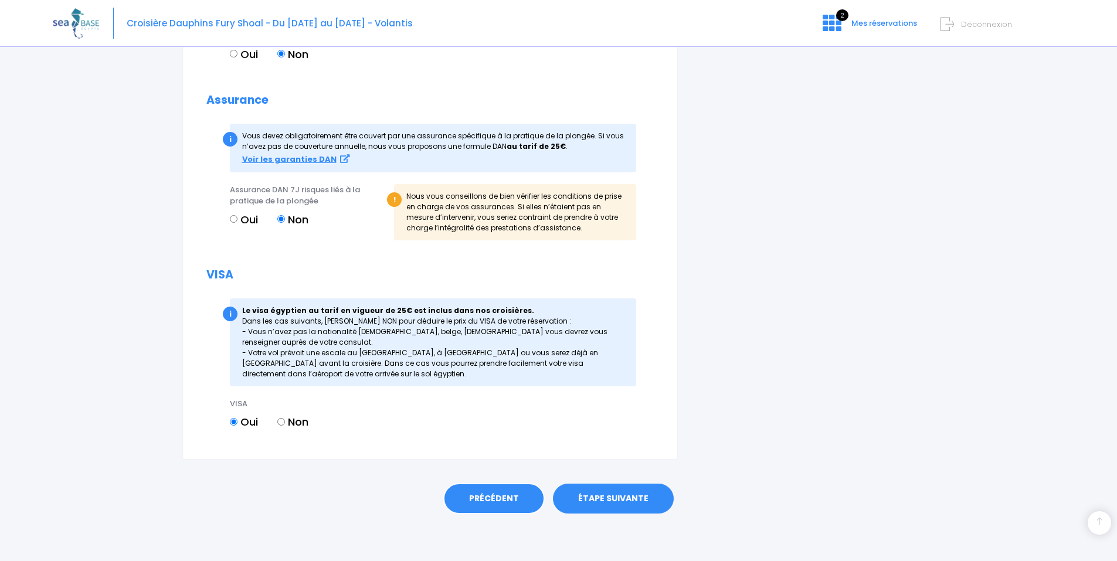
click at [507, 490] on link "PRÉCÉDENT" at bounding box center [493, 499] width 101 height 32
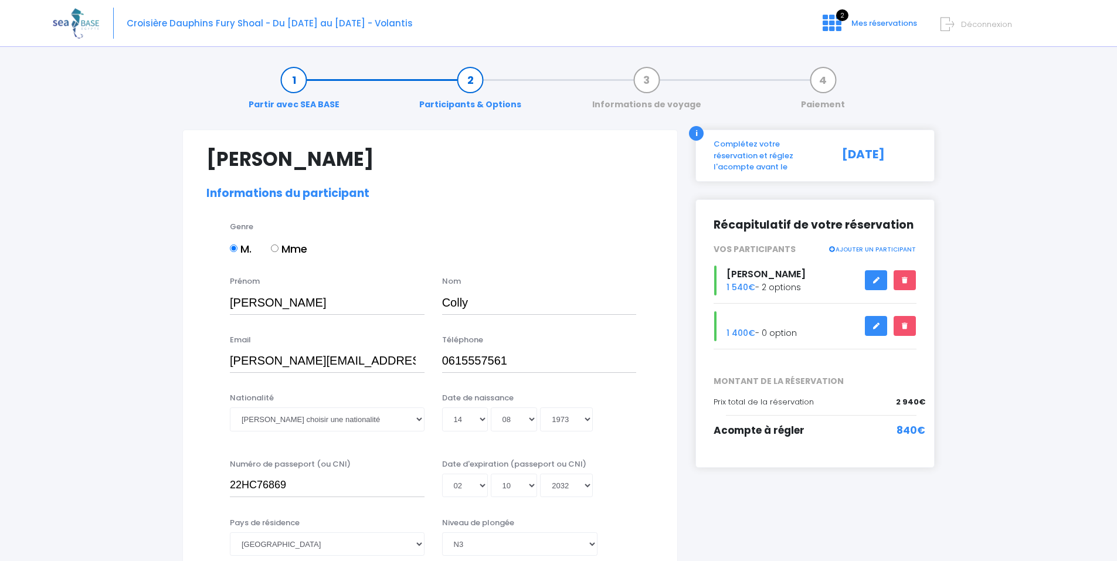
select select "[GEOGRAPHIC_DATA]"
select select "N3"
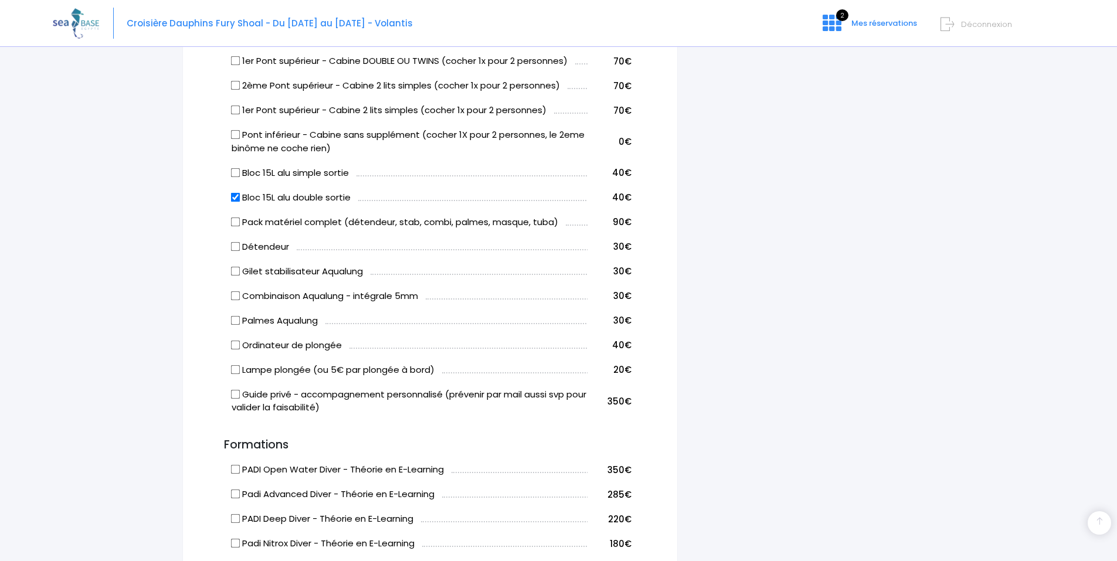
scroll to position [704, 0]
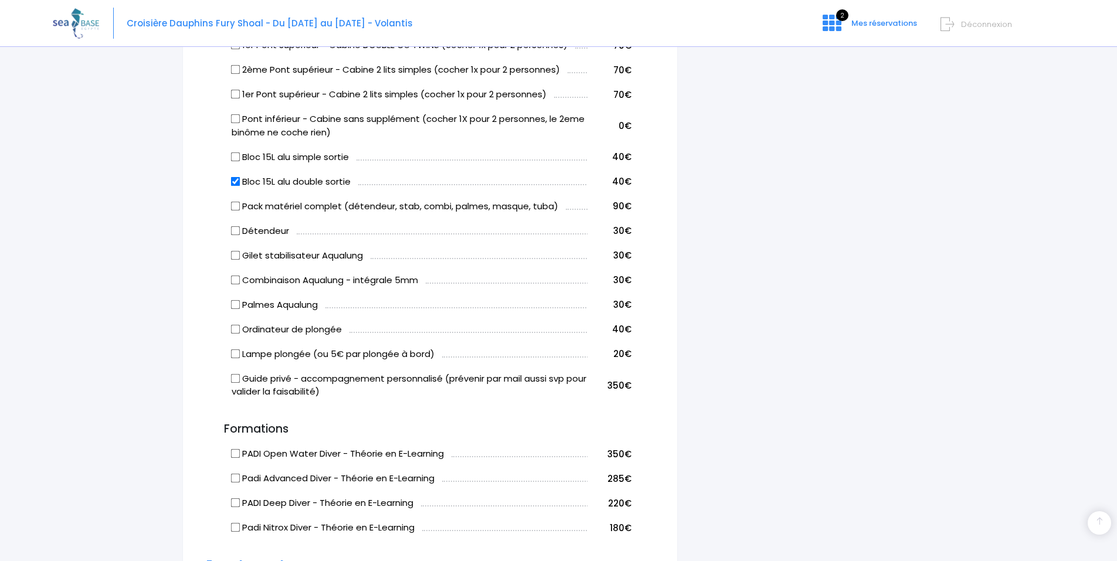
click at [232, 182] on input "Bloc 15L alu double sortie" at bounding box center [235, 180] width 9 height 9
checkbox input "false"
click at [236, 158] on input "Bloc 15L alu simple sortie" at bounding box center [235, 156] width 9 height 9
checkbox input "true"
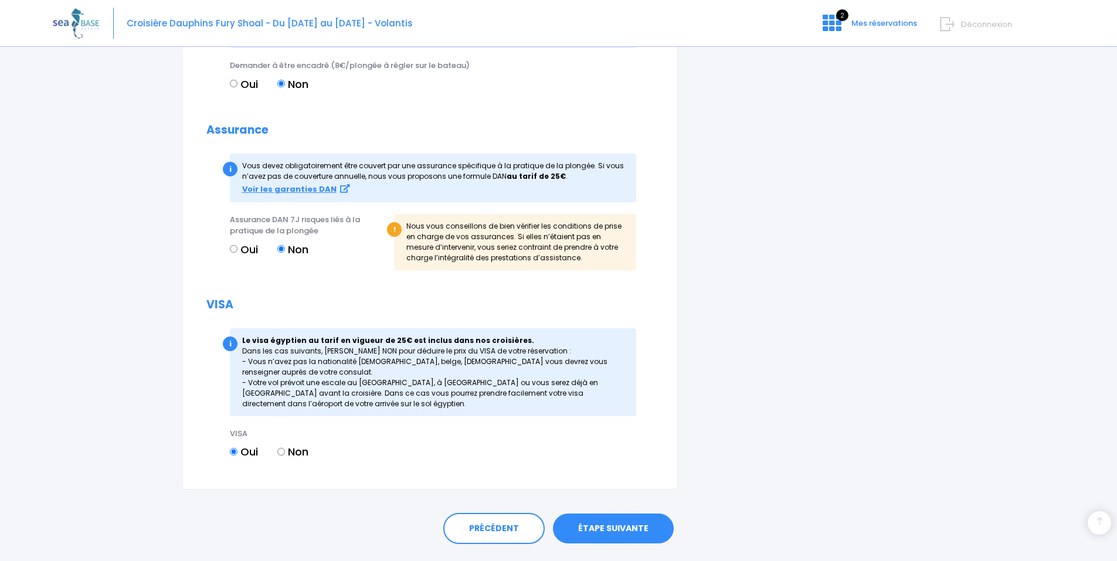
scroll to position [1320, 0]
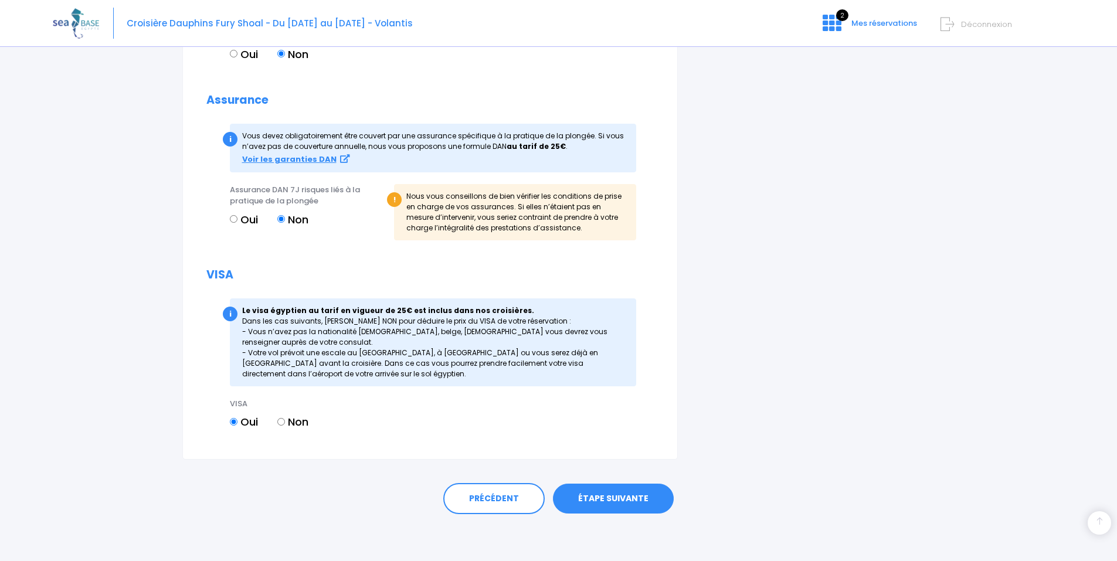
click at [633, 497] on link "ÉTAPE SUIVANTE" at bounding box center [613, 499] width 121 height 30
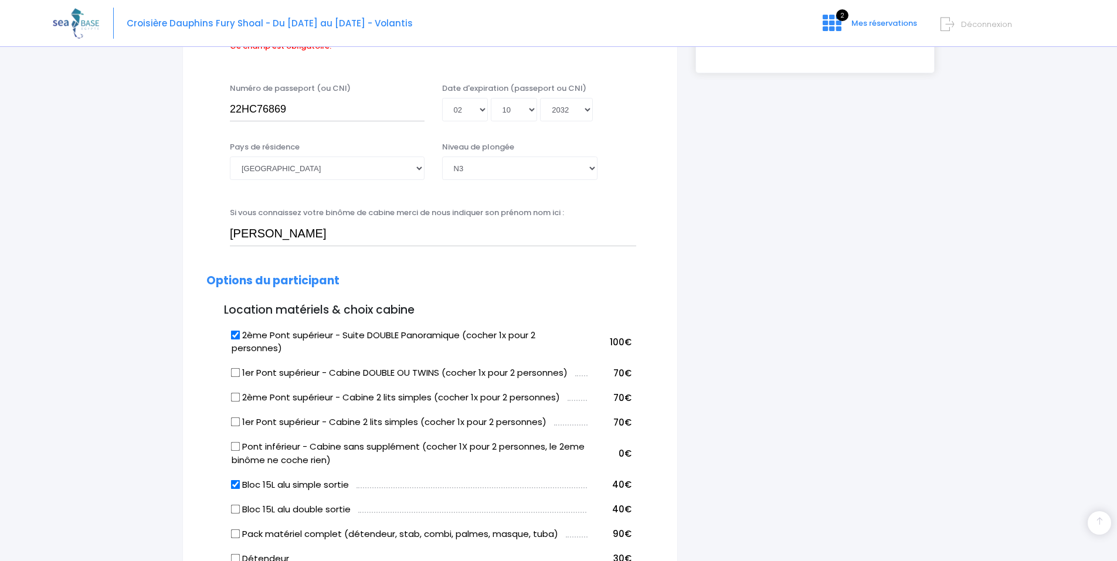
scroll to position [290, 0]
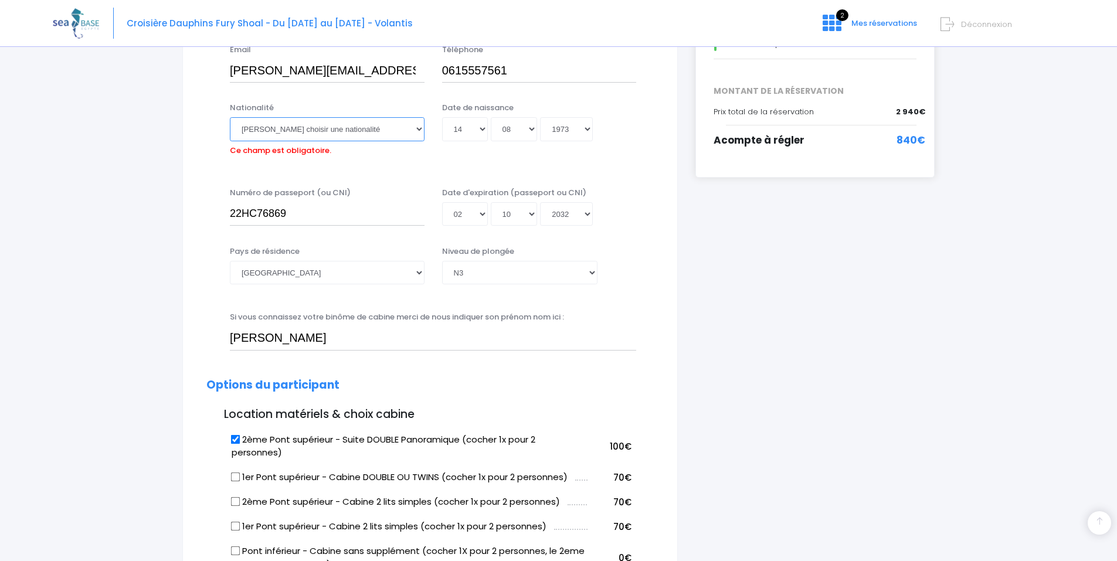
click at [262, 129] on select "Veuillez choisir une nationalité [DEMOGRAPHIC_DATA] Algerienne Allemande [GEOGR…" at bounding box center [327, 128] width 195 height 23
select select "Française"
click at [230, 117] on select "Veuillez choisir une nationalité [DEMOGRAPHIC_DATA] Algerienne Allemande [GEOGR…" at bounding box center [327, 128] width 195 height 23
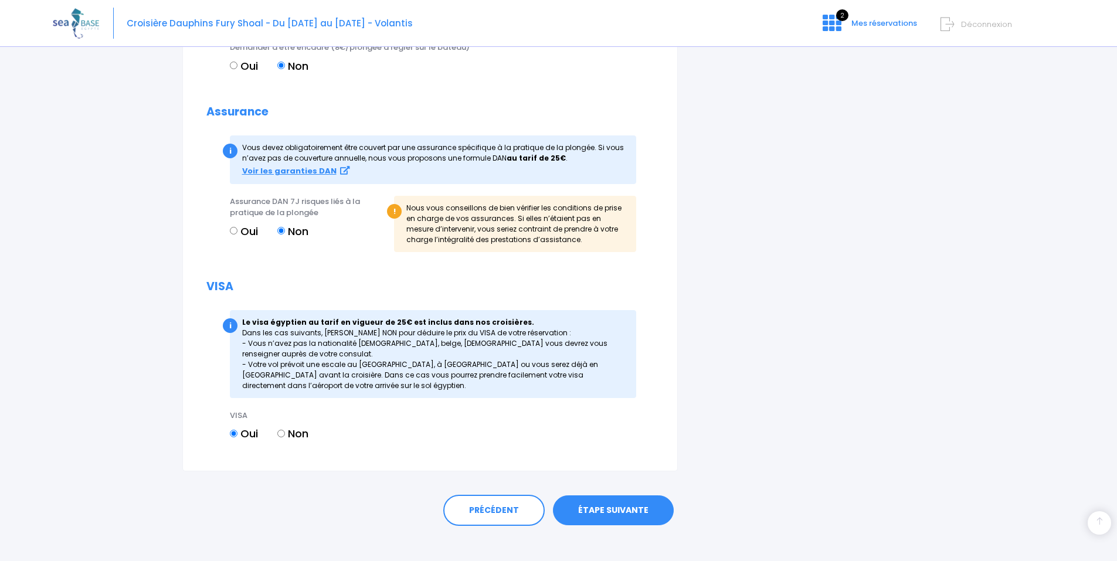
scroll to position [1320, 0]
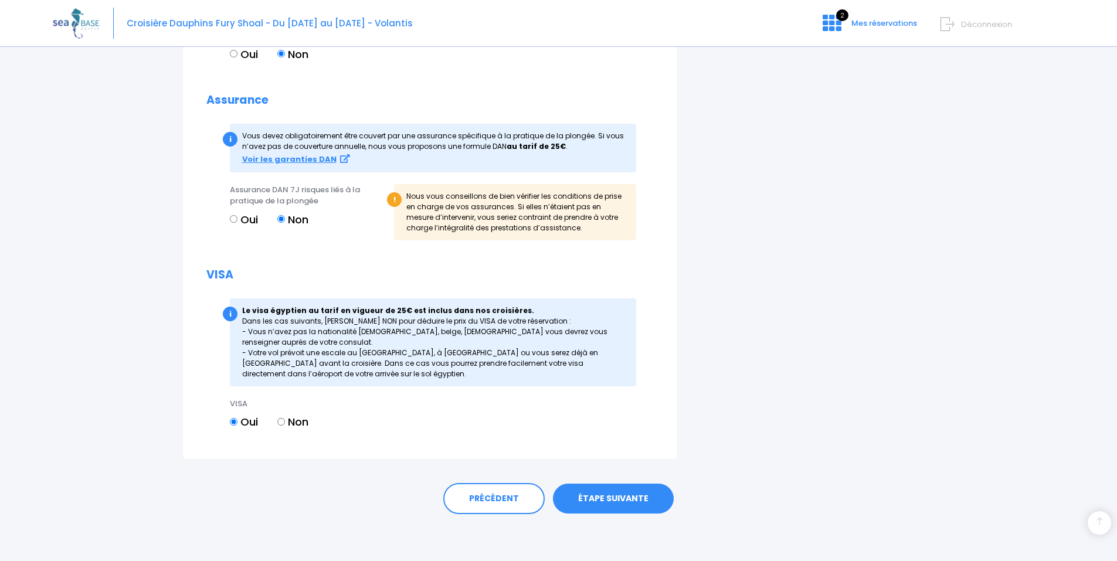
click at [589, 495] on link "ÉTAPE SUIVANTE" at bounding box center [613, 499] width 121 height 30
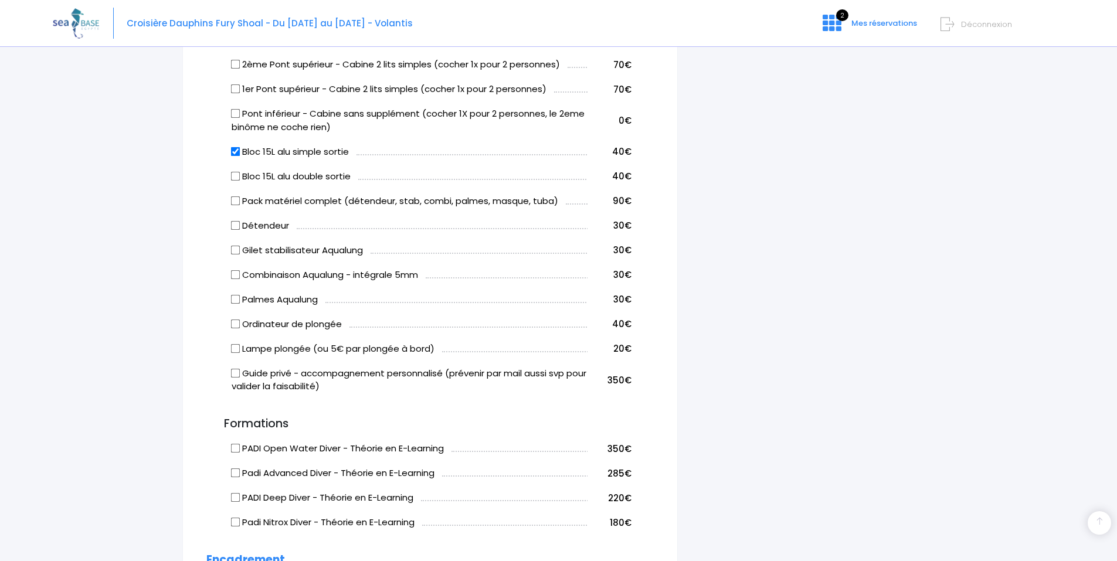
scroll to position [542, 0]
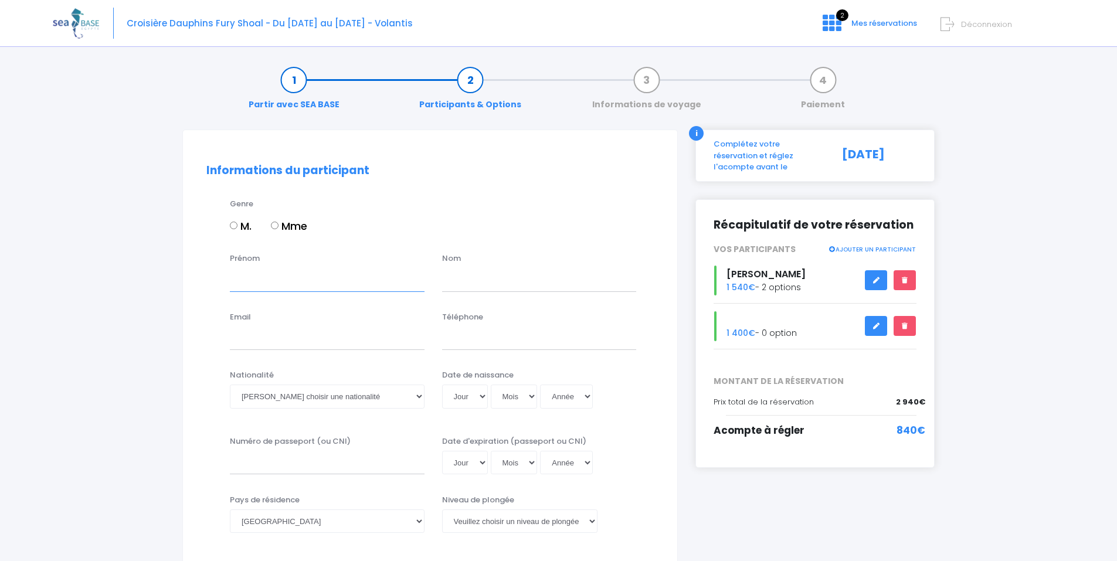
click at [238, 281] on input "Prénom" at bounding box center [327, 279] width 195 height 23
type input "Julie"
type input "Eschemann"
type input "dominique.colly@gmail.com"
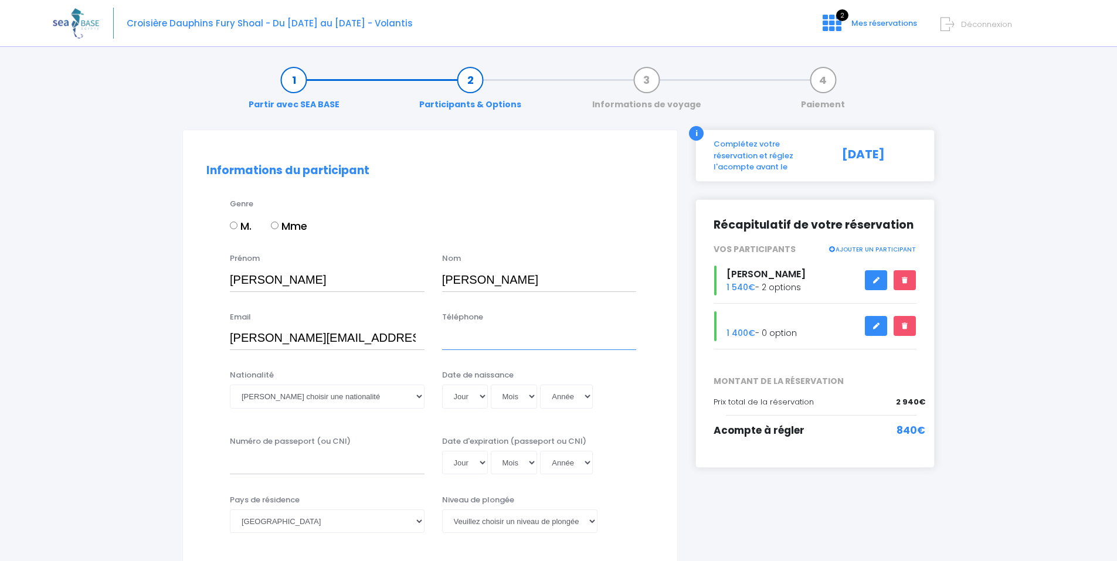
type input "0601742611"
select select "Allemagne"
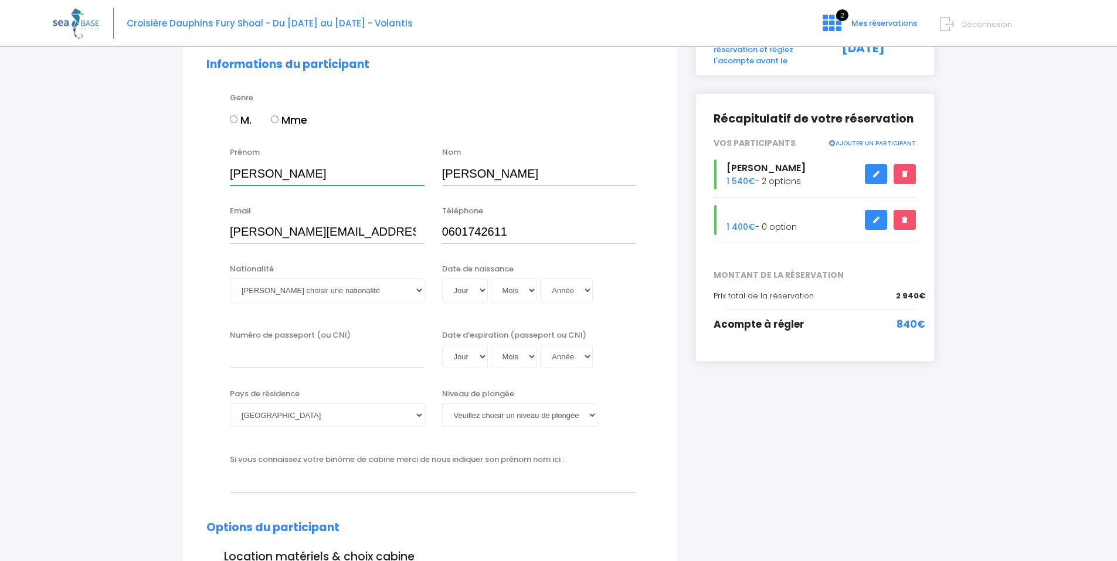
scroll to position [117, 0]
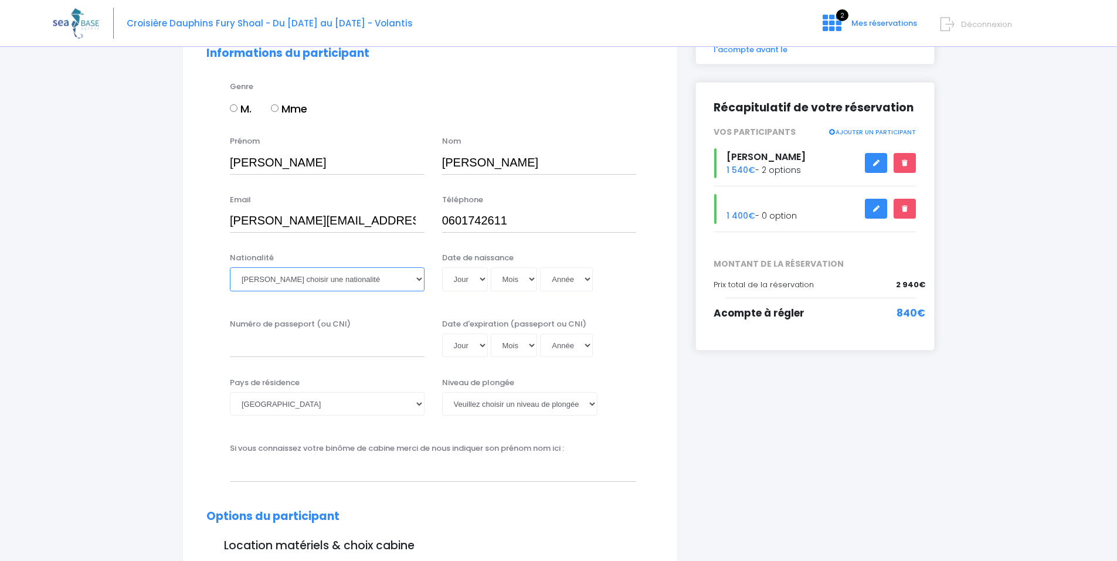
click at [321, 273] on select "Veuillez choisir une nationalité Afghane Albanaise Algerienne Allemande America…" at bounding box center [327, 278] width 195 height 23
select select "Allemande"
click at [230, 267] on select "Veuillez choisir une nationalité Afghane Albanaise Algerienne Allemande America…" at bounding box center [327, 278] width 195 height 23
click at [471, 276] on select "Jour 01 02 03 04 05 06 07 08 09 10 11 12 13 14 15 16 17 18 19 20 21 22 23 24 25…" at bounding box center [465, 278] width 46 height 23
select select "28"
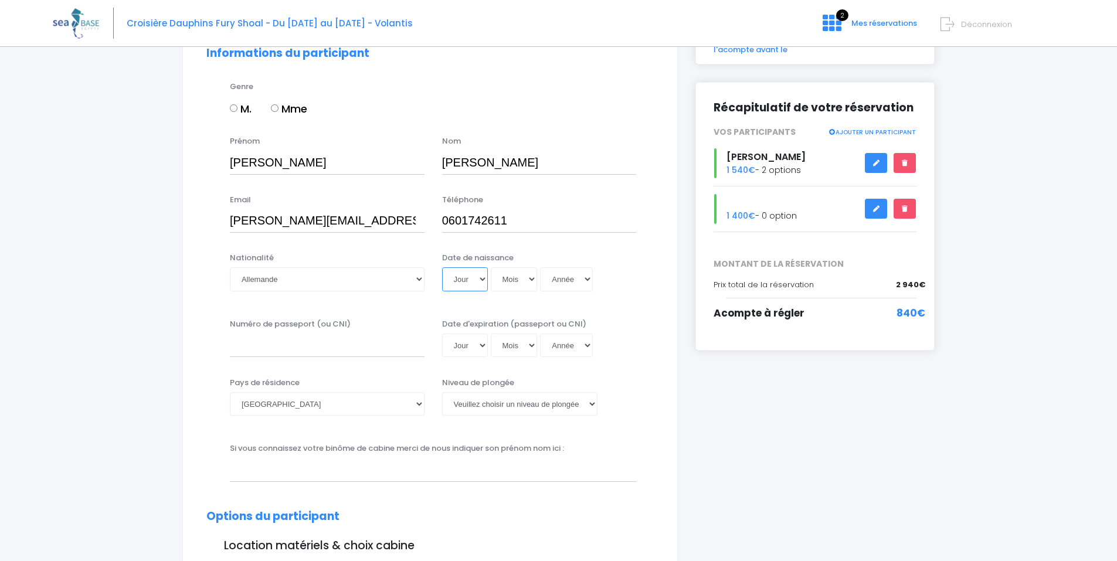
click at [442, 267] on select "Jour 01 02 03 04 05 06 07 08 09 10 11 12 13 14 15 16 17 18 19 20 21 22 23 24 25…" at bounding box center [465, 278] width 46 height 23
click at [515, 274] on select "Mois 01 02 03 04 05 06 07 08 09 10 11 12" at bounding box center [514, 278] width 47 height 23
select select "02"
click at [491, 267] on select "Mois 01 02 03 04 05 06 07 08 09 10 11 12" at bounding box center [514, 278] width 47 height 23
click at [559, 283] on select "Année 2045 2044 2043 2042 2041 2040 2039 2038 2037 2036 2035 2034 2033 2032 203…" at bounding box center [566, 278] width 53 height 23
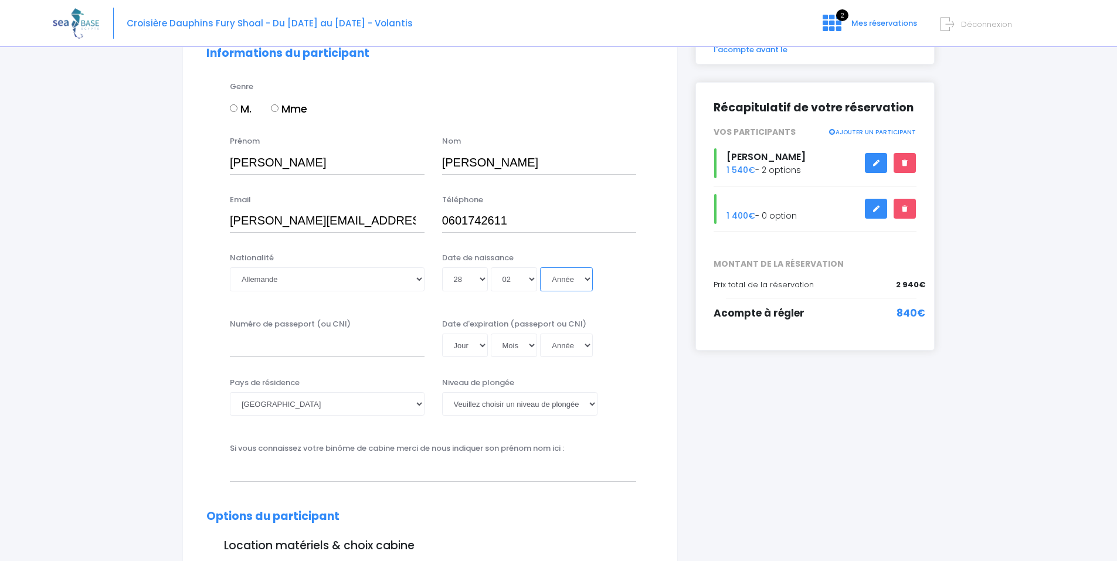
select select "1978"
click at [540, 267] on select "Année 2045 2044 2043 2042 2041 2040 2039 2038 2037 2036 2035 2034 2033 2032 203…" at bounding box center [566, 278] width 53 height 23
type input "1978-02-28"
click at [306, 344] on input "Numéro de passeport (ou CNI)" at bounding box center [327, 345] width 195 height 23
type input "C96JZ16KY"
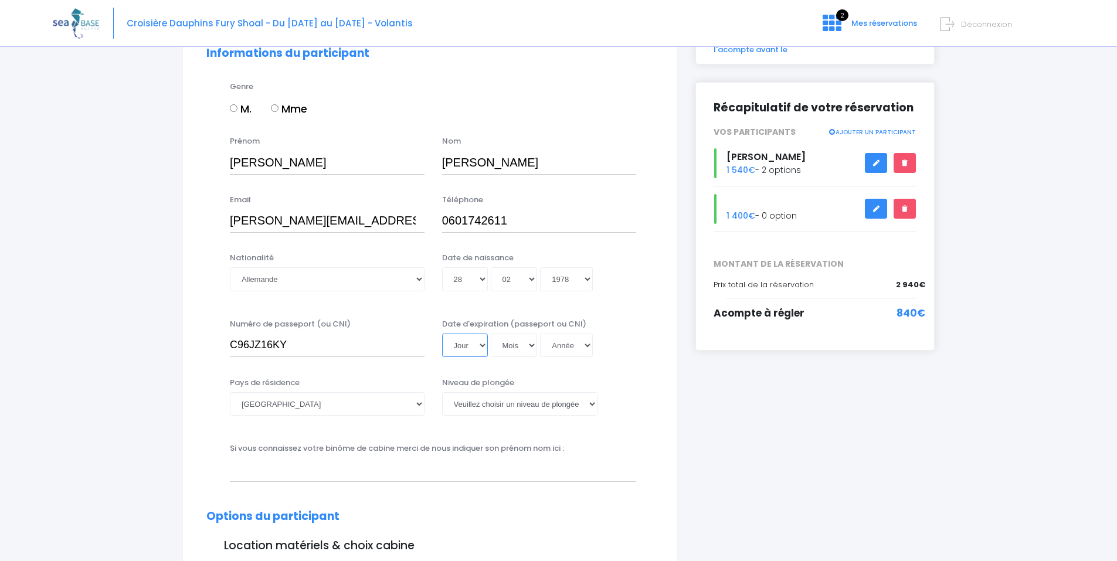
click at [485, 344] on select "Jour 01 02 03 04 05 06 07 08 09 10 11 12 13 14 15 16 17 18 19 20 21 22 23 24 25…" at bounding box center [465, 345] width 46 height 23
select select "19"
click at [442, 334] on select "Jour 01 02 03 04 05 06 07 08 09 10 11 12 13 14 15 16 17 18 19 20 21 22 23 24 25…" at bounding box center [465, 345] width 46 height 23
click at [521, 347] on select "Mois 01 02 03 04 05 06 07 08 09 10 11 12" at bounding box center [514, 345] width 47 height 23
select select "02"
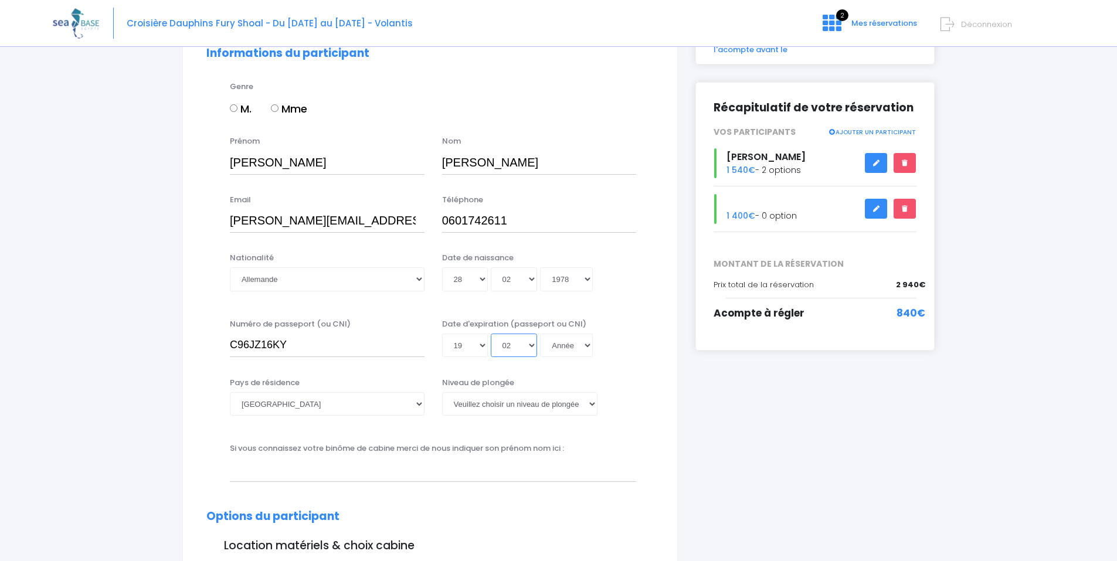
click at [491, 334] on select "Mois 01 02 03 04 05 06 07 08 09 10 11 12" at bounding box center [514, 345] width 47 height 23
click at [563, 346] on select "Année 2045 2044 2043 2042 2041 2040 2039 2038 2037 2036 2035 2034 2033 2032 203…" at bounding box center [566, 345] width 53 height 23
select select "2027"
click at [540, 334] on select "Année 2045 2044 2043 2042 2041 2040 2039 2038 2037 2036 2035 2034 2033 2032 203…" at bounding box center [566, 345] width 53 height 23
type input "2027-02-19"
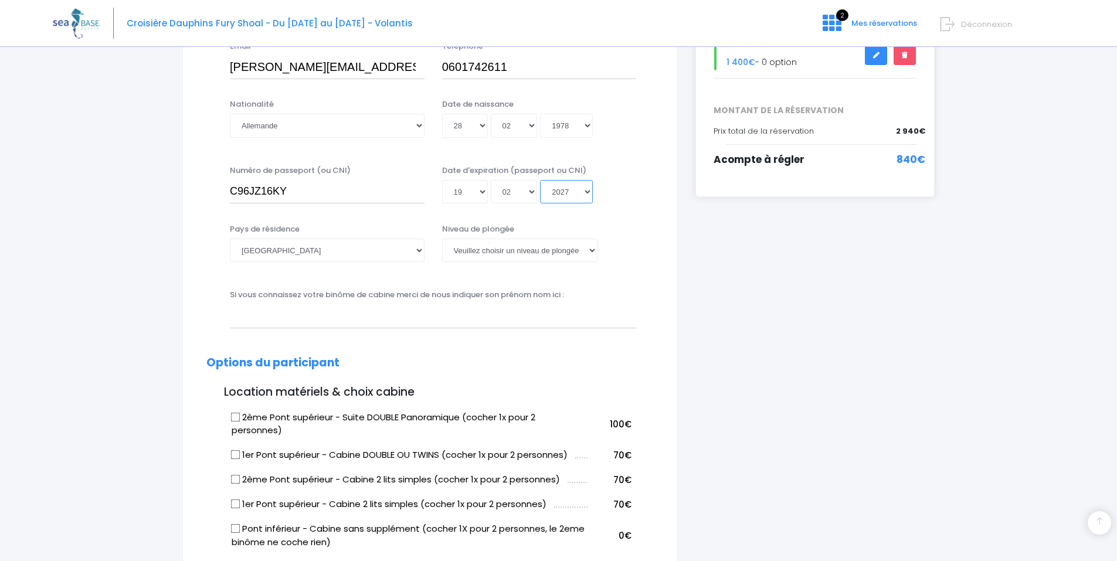
scroll to position [293, 0]
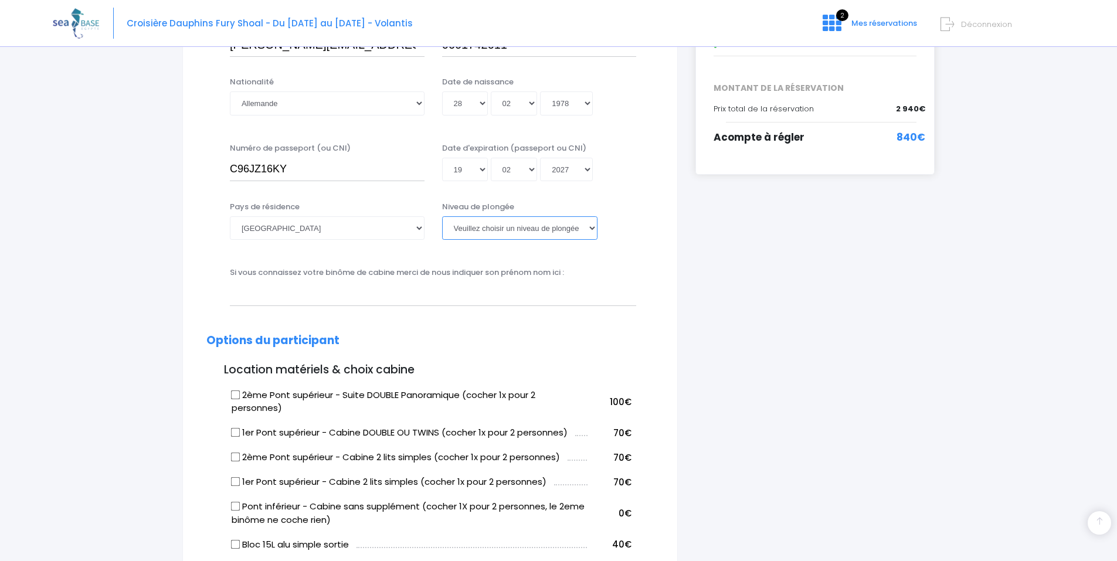
click at [497, 237] on select "Veuillez choisir un niveau de plongée Non plongeur Junior OW diver Adventure OW…" at bounding box center [519, 227] width 155 height 23
select select "N3"
click at [442, 216] on select "Veuillez choisir un niveau de plongée Non plongeur Junior OW diver Adventure OW…" at bounding box center [519, 227] width 155 height 23
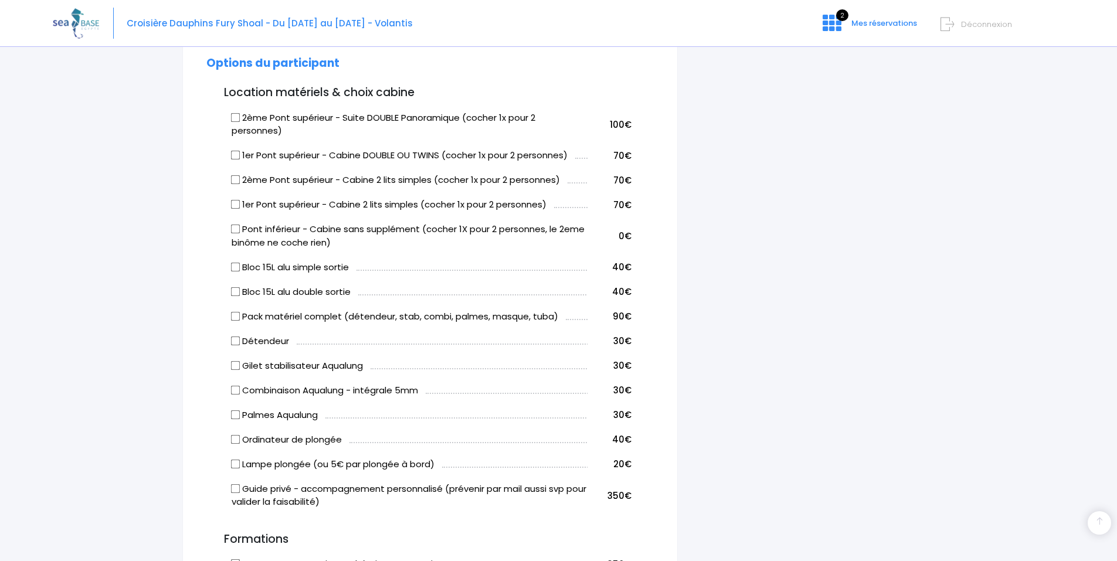
scroll to position [645, 0]
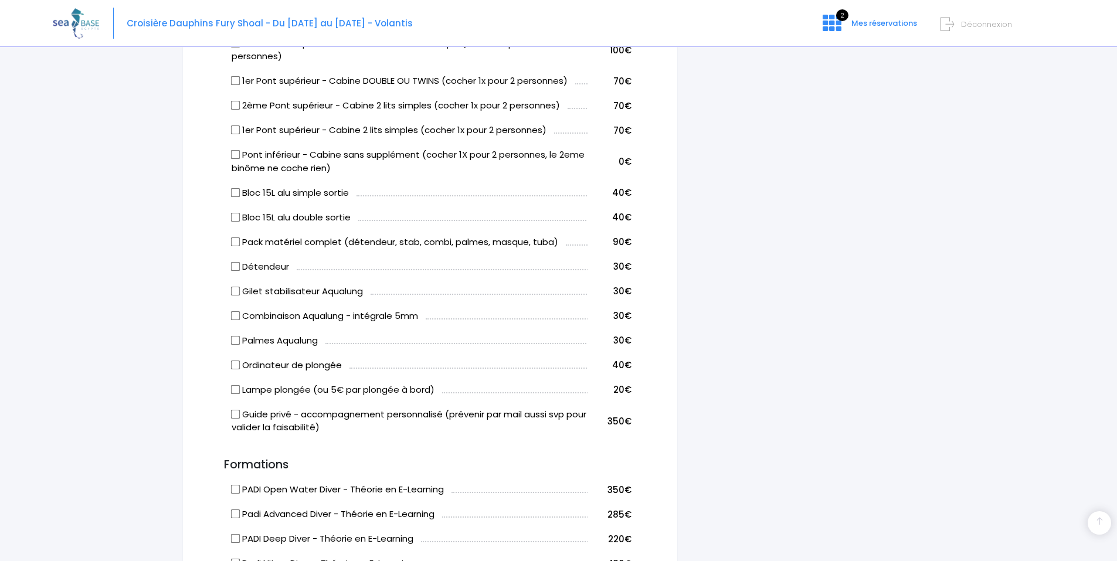
click at [234, 190] on input "Bloc 15L alu simple sortie" at bounding box center [235, 192] width 9 height 9
checkbox input "true"
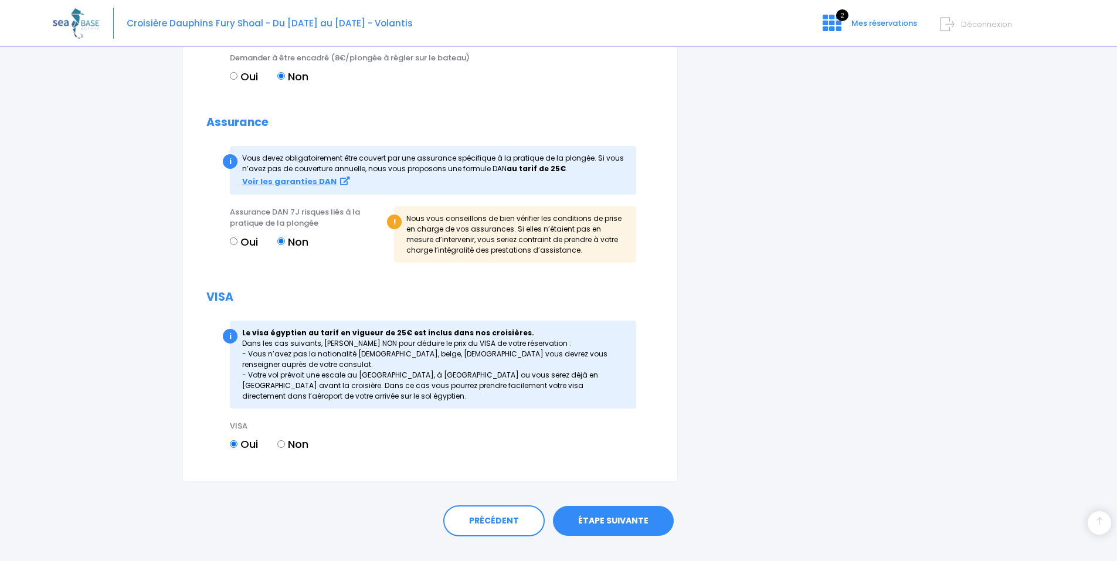
scroll to position [1297, 0]
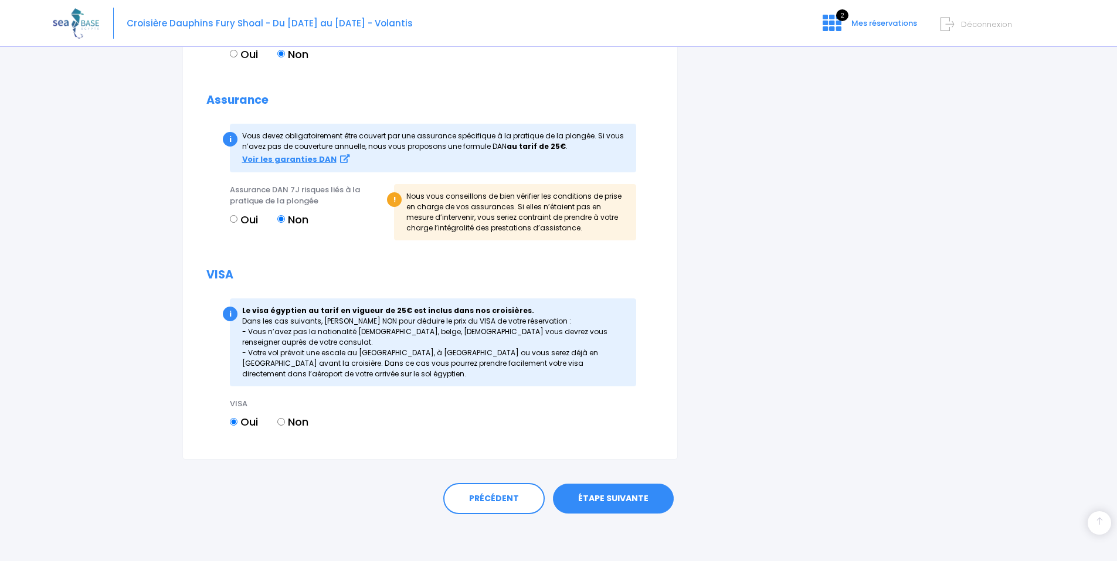
click at [617, 504] on link "ÉTAPE SUIVANTE" at bounding box center [613, 499] width 121 height 30
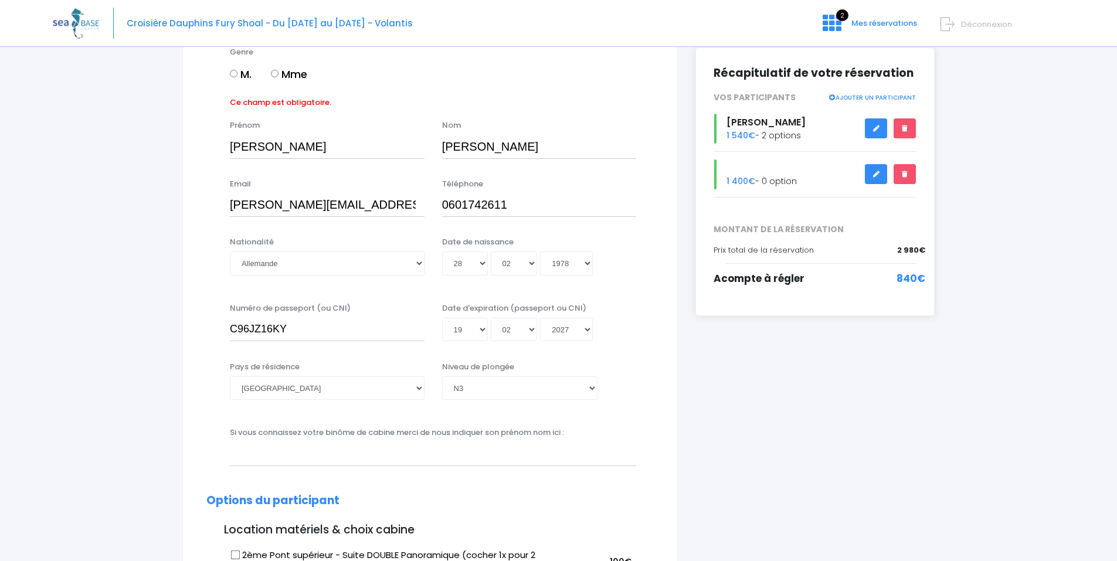
scroll to position [104, 0]
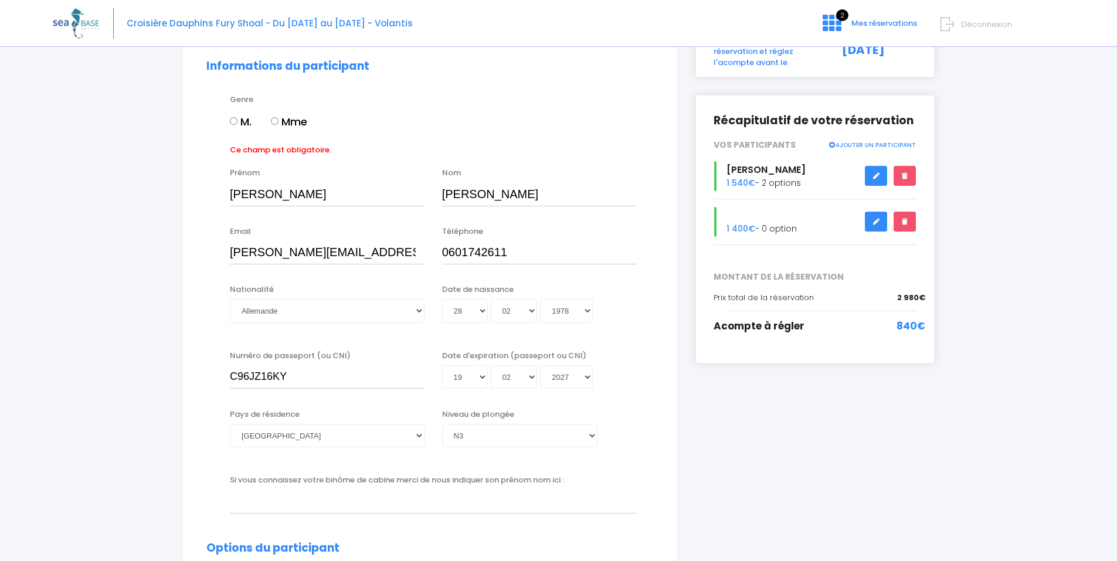
click at [274, 124] on input "Mme" at bounding box center [275, 121] width 8 height 8
radio input "true"
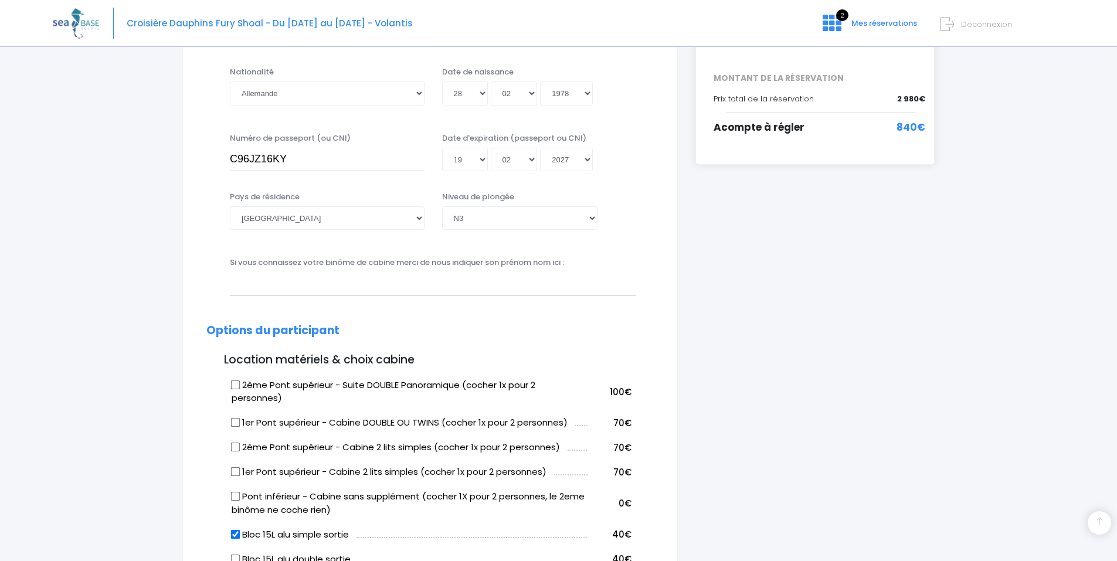
scroll to position [300, 0]
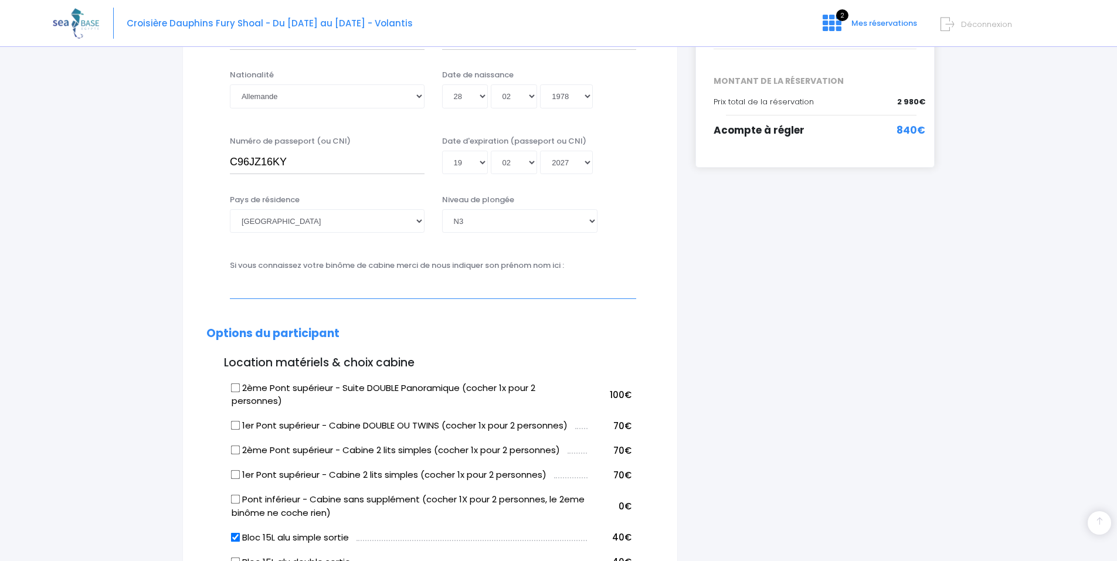
click at [278, 288] on input "text" at bounding box center [433, 286] width 406 height 23
type input "[PERSON_NAME]"
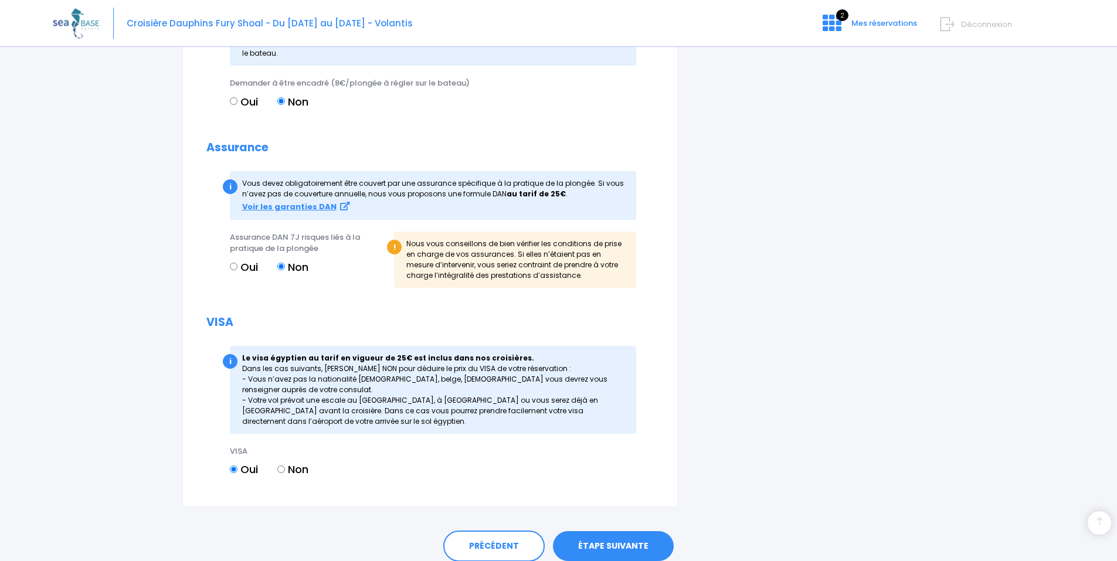
scroll to position [1297, 0]
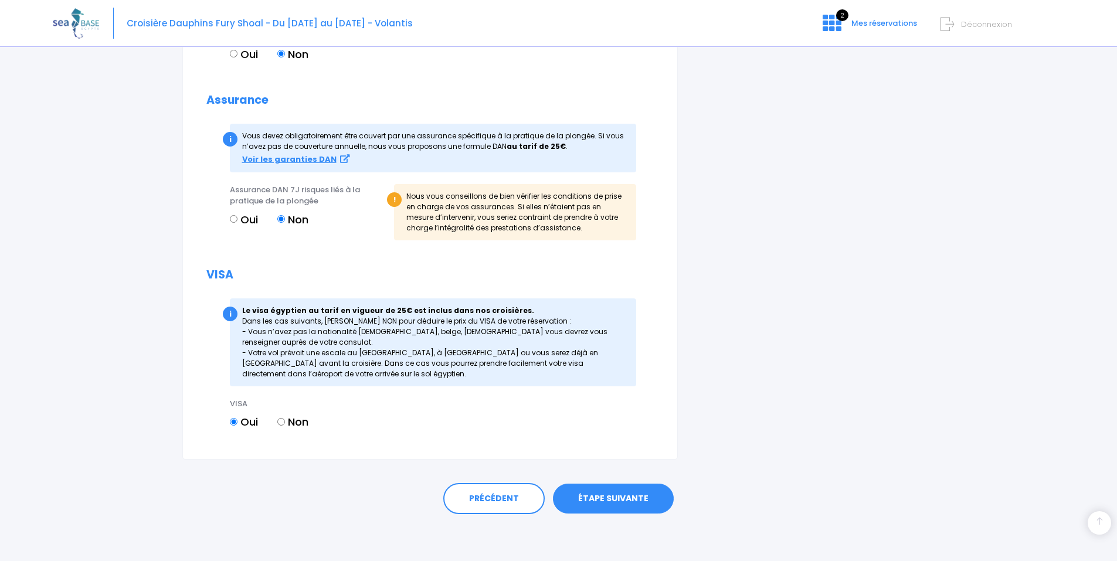
click at [626, 493] on link "ÉTAPE SUIVANTE" at bounding box center [613, 499] width 121 height 30
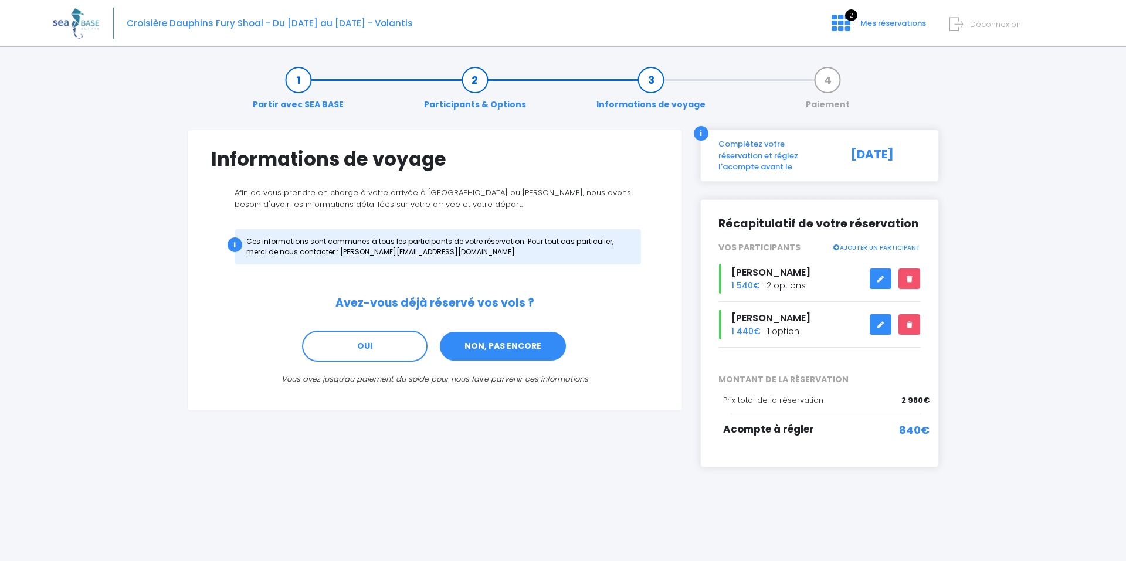
click at [514, 347] on link "NON, PAS ENCORE" at bounding box center [503, 347] width 128 height 32
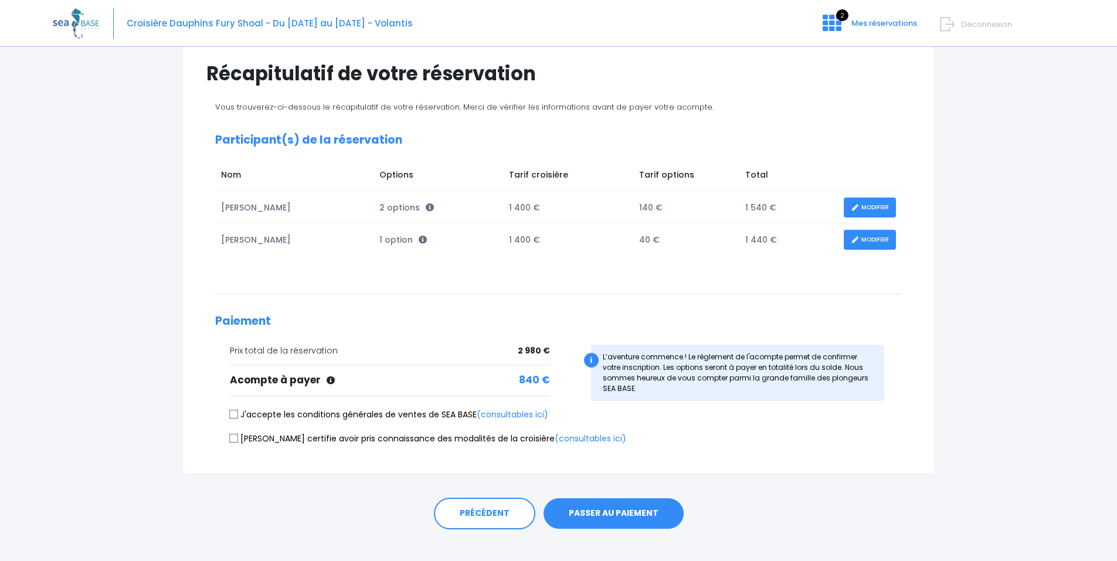
scroll to position [101, 0]
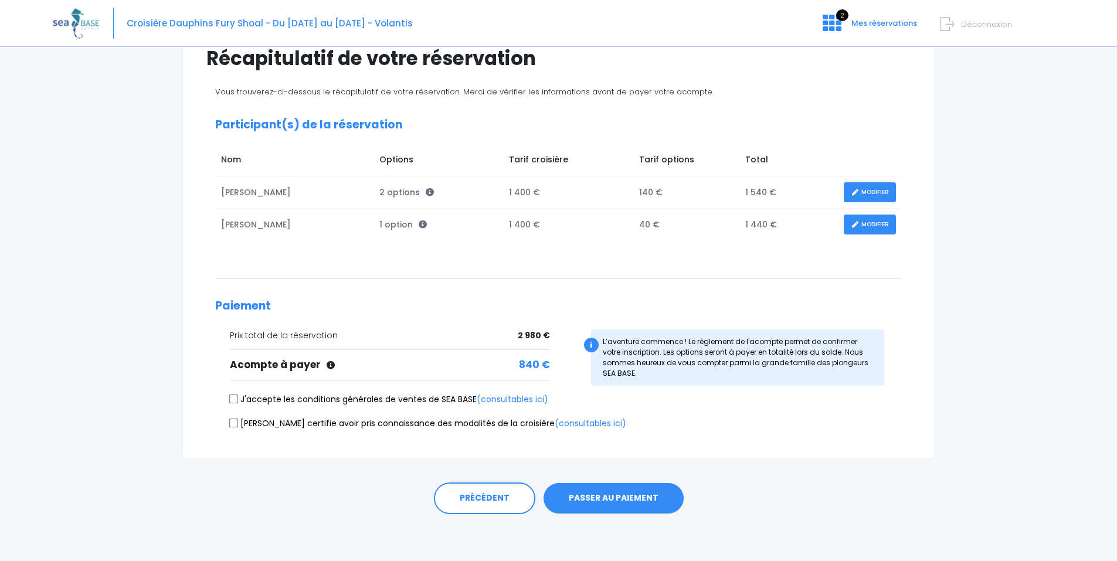
click at [230, 398] on input "J'accepte les conditions générales de ventes de SEA BASE (consultables ici)" at bounding box center [233, 399] width 9 height 9
checkbox input "true"
click at [231, 425] on input "[PERSON_NAME] certifie avoir pris connaissance des modalités de la croisière (c…" at bounding box center [233, 422] width 9 height 9
checkbox input "true"
click at [608, 493] on button "PASSER AU PAIEMENT" at bounding box center [614, 498] width 140 height 30
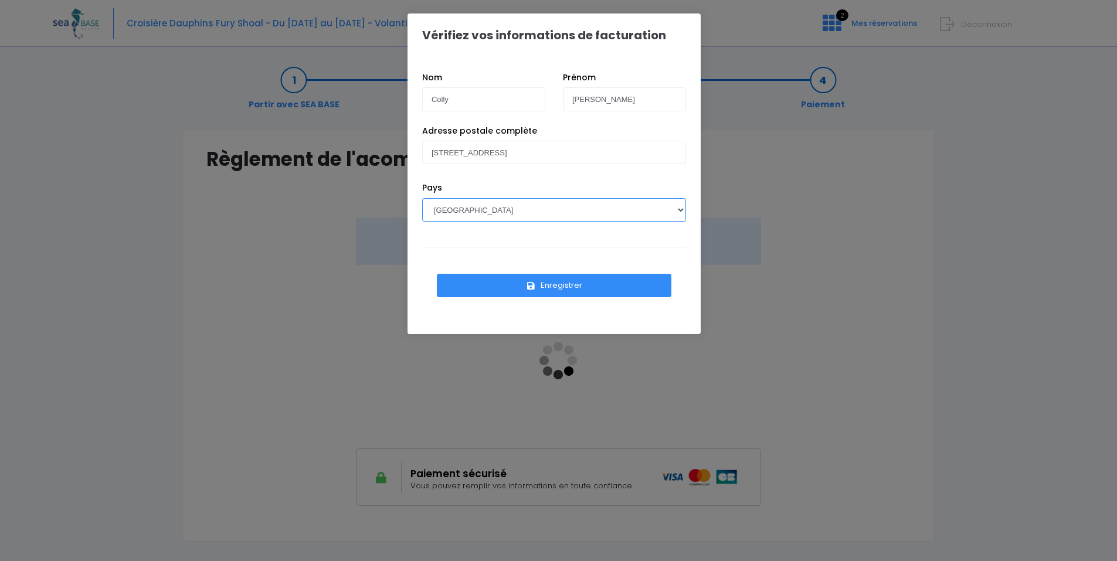
click at [464, 217] on select "[GEOGRAPHIC_DATA] [GEOGRAPHIC_DATA], [GEOGRAPHIC_DATA] [GEOGRAPHIC_DATA] [GEOGR…" at bounding box center [554, 209] width 264 height 23
select select "DE"
click at [422, 198] on select "[GEOGRAPHIC_DATA] [GEOGRAPHIC_DATA], [GEOGRAPHIC_DATA] [GEOGRAPHIC_DATA] [GEOGR…" at bounding box center [554, 209] width 264 height 23
click at [575, 285] on button "Enregistrer" at bounding box center [554, 285] width 235 height 23
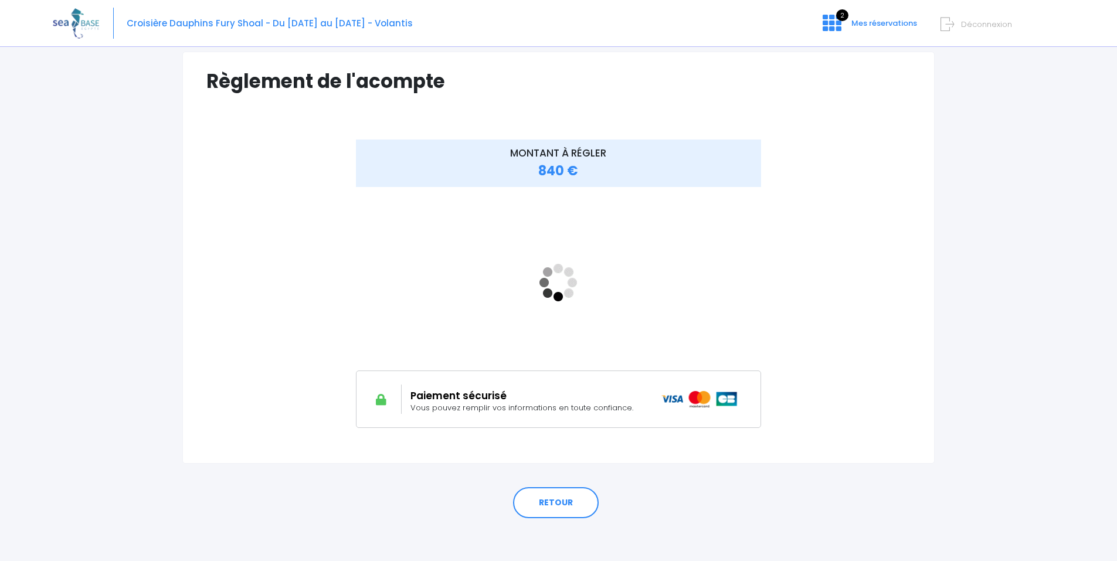
scroll to position [82, 0]
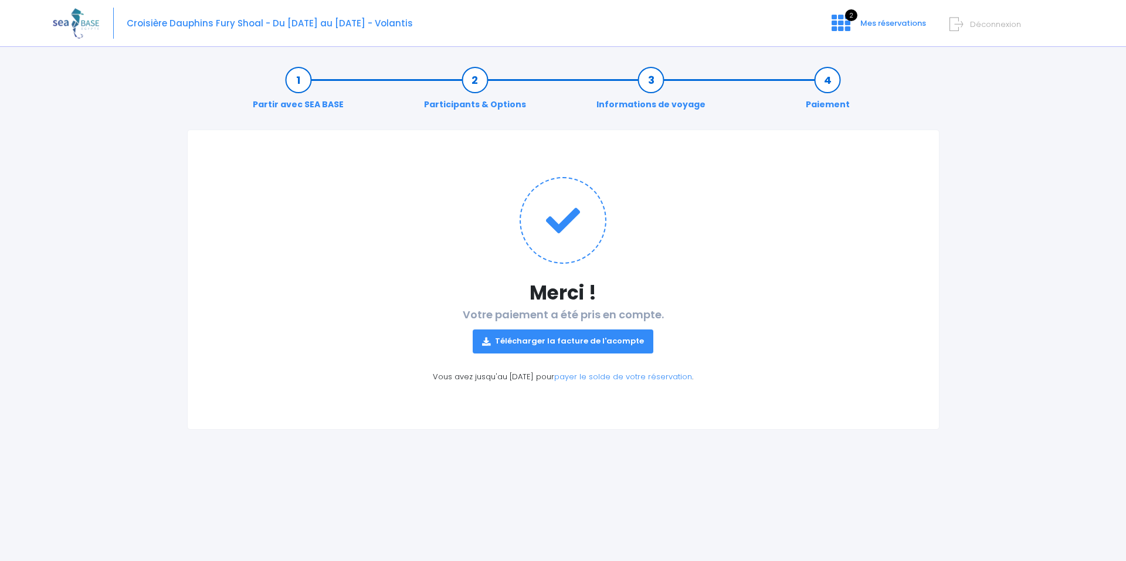
click at [527, 342] on link "Télécharger la facture de l'acompte" at bounding box center [563, 341] width 181 height 23
click at [836, 24] on icon at bounding box center [840, 22] width 19 height 19
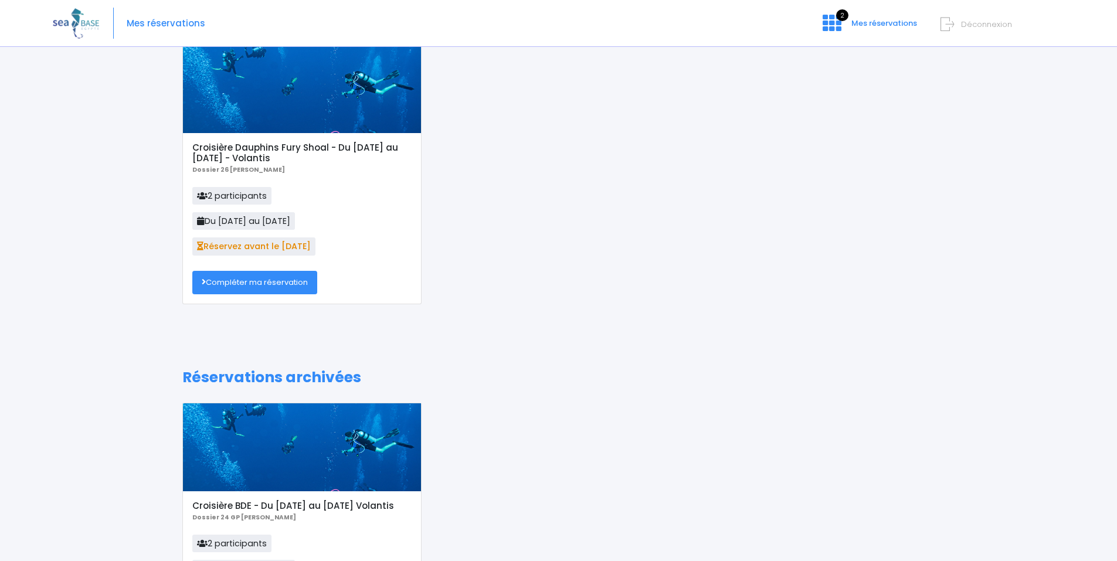
scroll to position [51, 0]
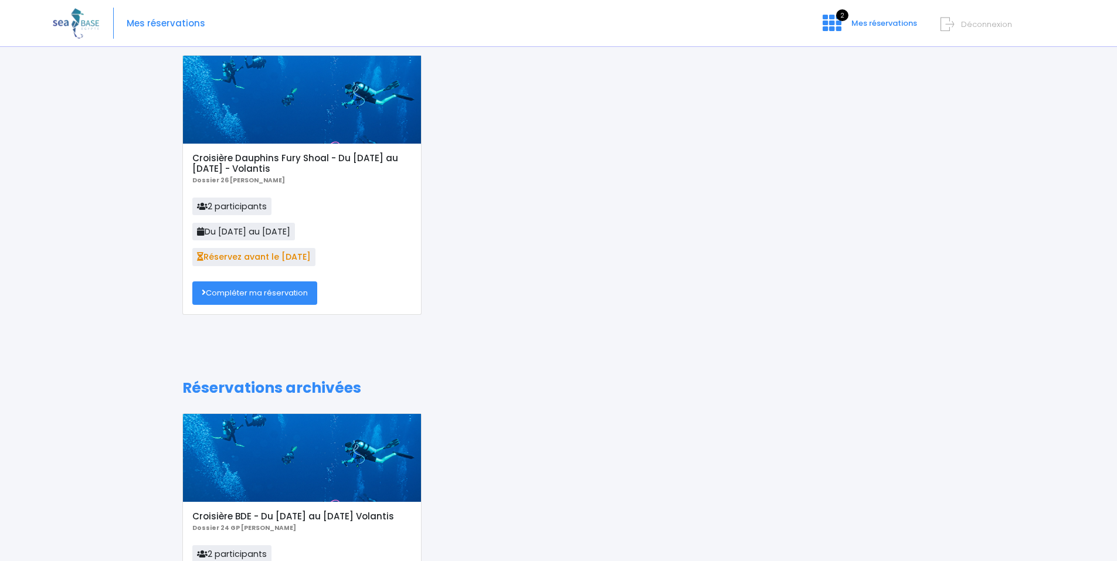
click at [271, 159] on h5 "Croisière Dauphins Fury Shoal - Du [DATE] au [DATE] - Volantis" at bounding box center [301, 163] width 219 height 21
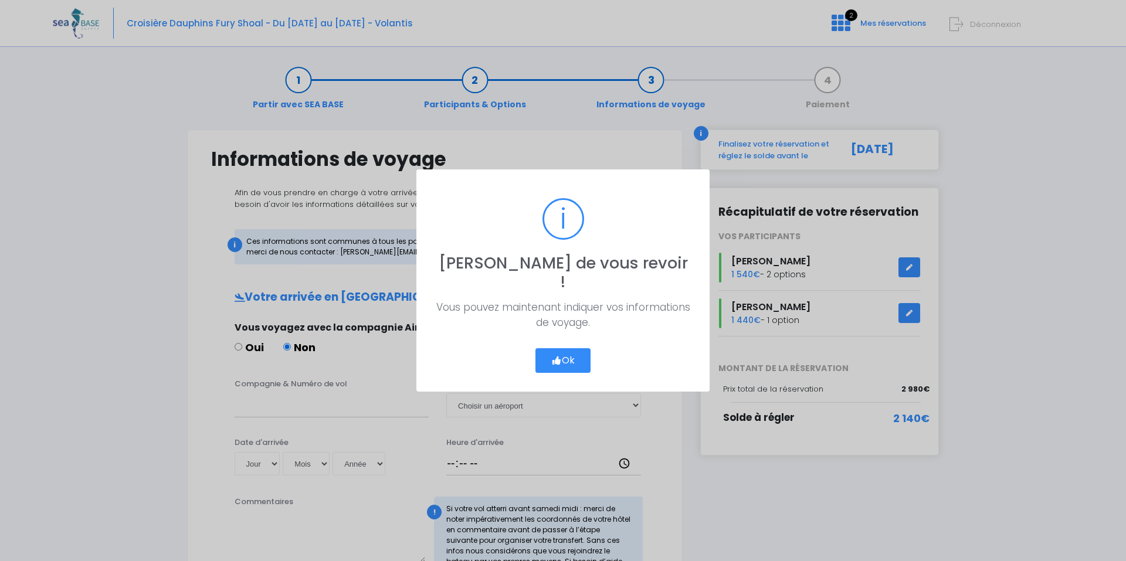
click at [569, 348] on button "Ok" at bounding box center [562, 360] width 55 height 25
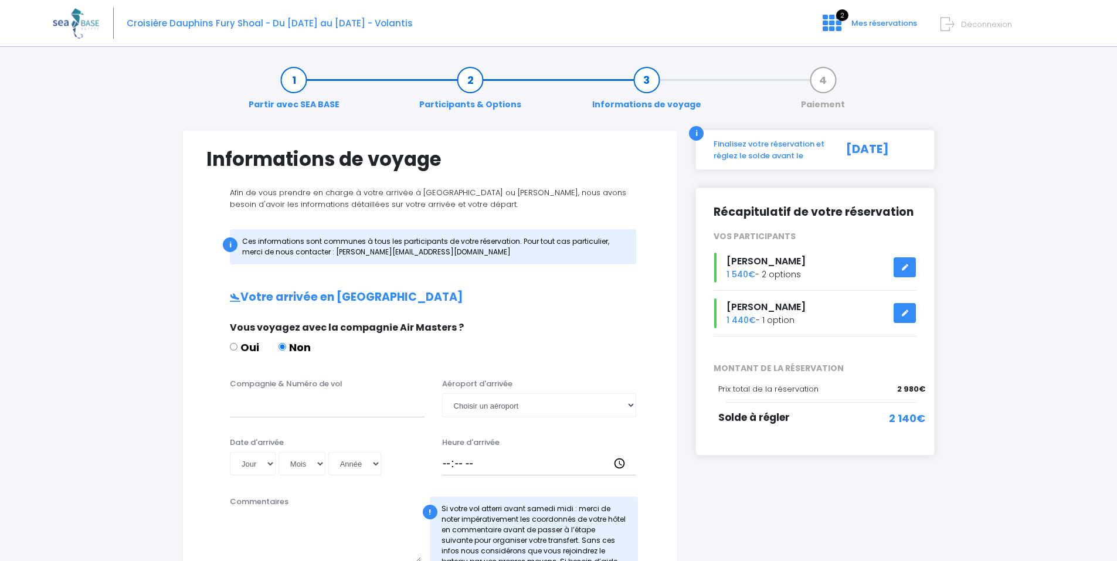
click at [82, 22] on img at bounding box center [76, 23] width 46 height 30
click at [73, 22] on img at bounding box center [76, 23] width 46 height 30
